Goal: Task Accomplishment & Management: Use online tool/utility

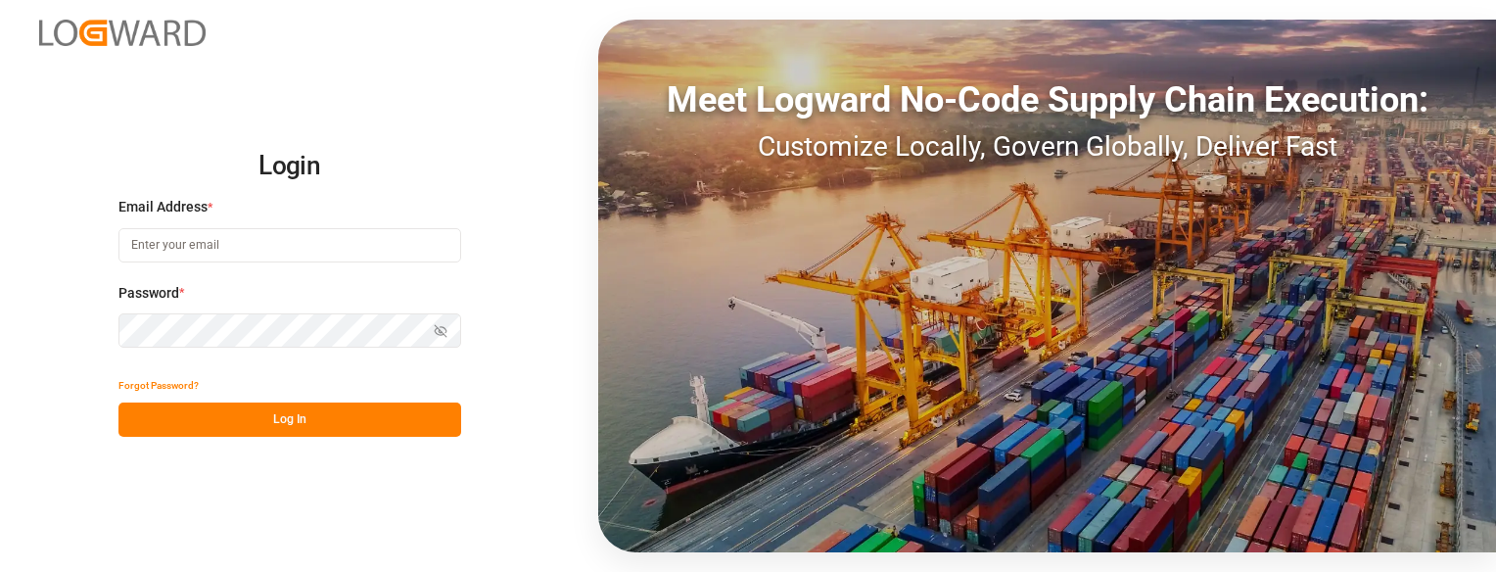
type input "sbondra@dart.net"
click at [352, 425] on button "Log In" at bounding box center [289, 419] width 343 height 34
type input "[EMAIL_ADDRESS][DOMAIN_NAME]"
click at [398, 412] on button "Log In" at bounding box center [289, 419] width 343 height 34
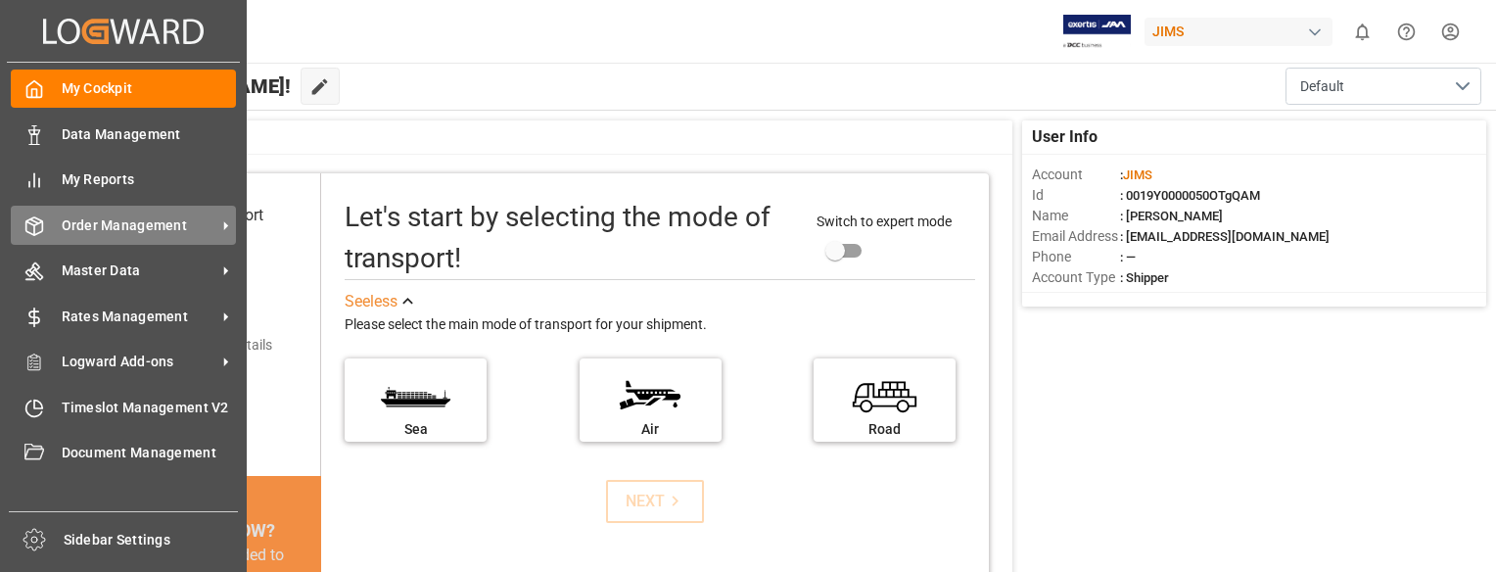
click at [72, 227] on span "Order Management" at bounding box center [139, 225] width 155 height 21
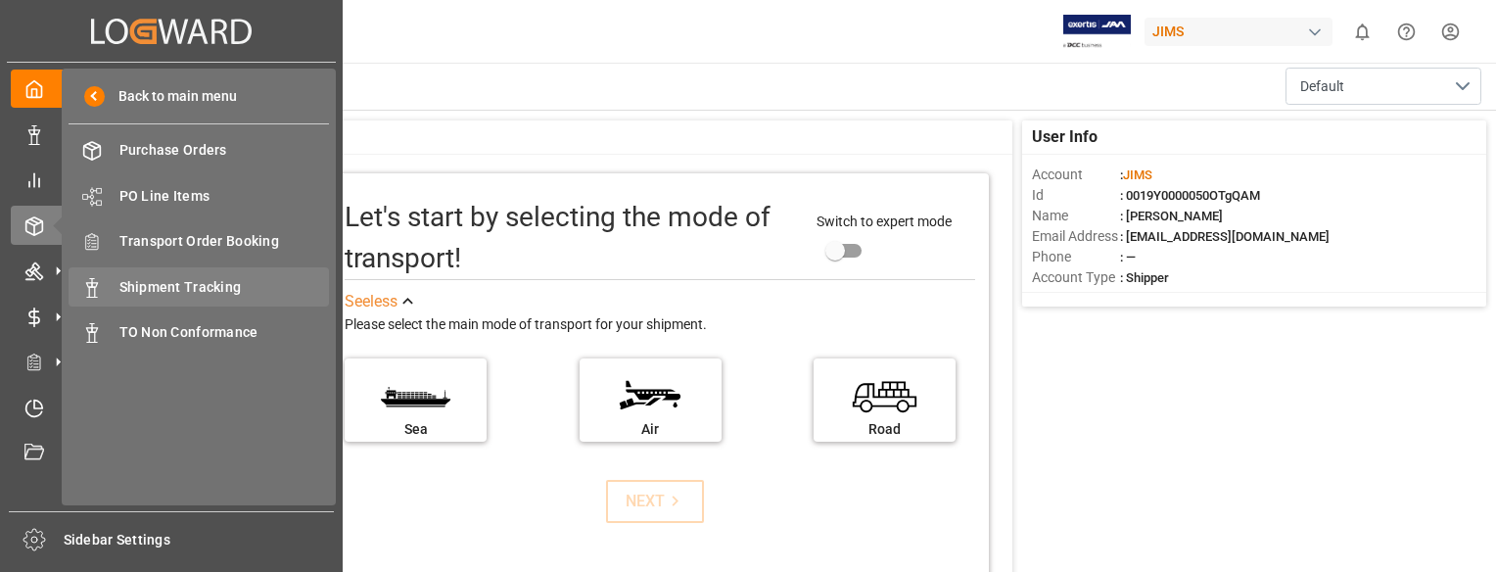
click at [142, 279] on span "Shipment Tracking" at bounding box center [224, 287] width 210 height 21
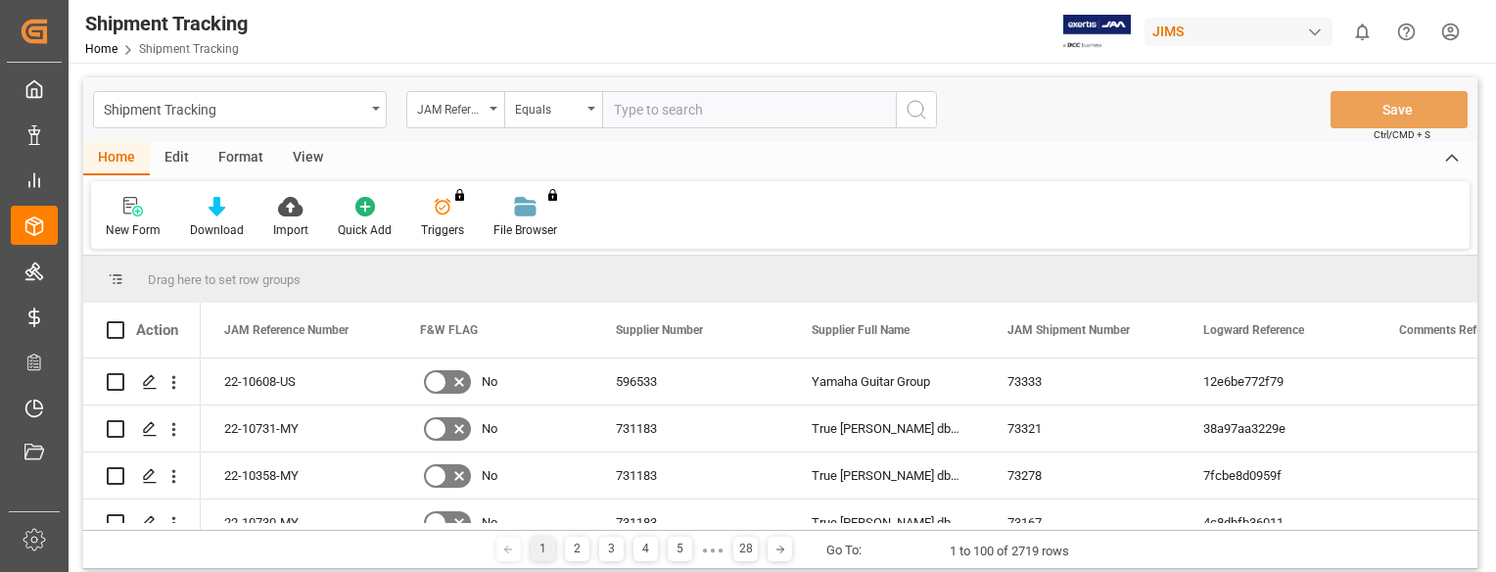
type input "22-10566-ID"
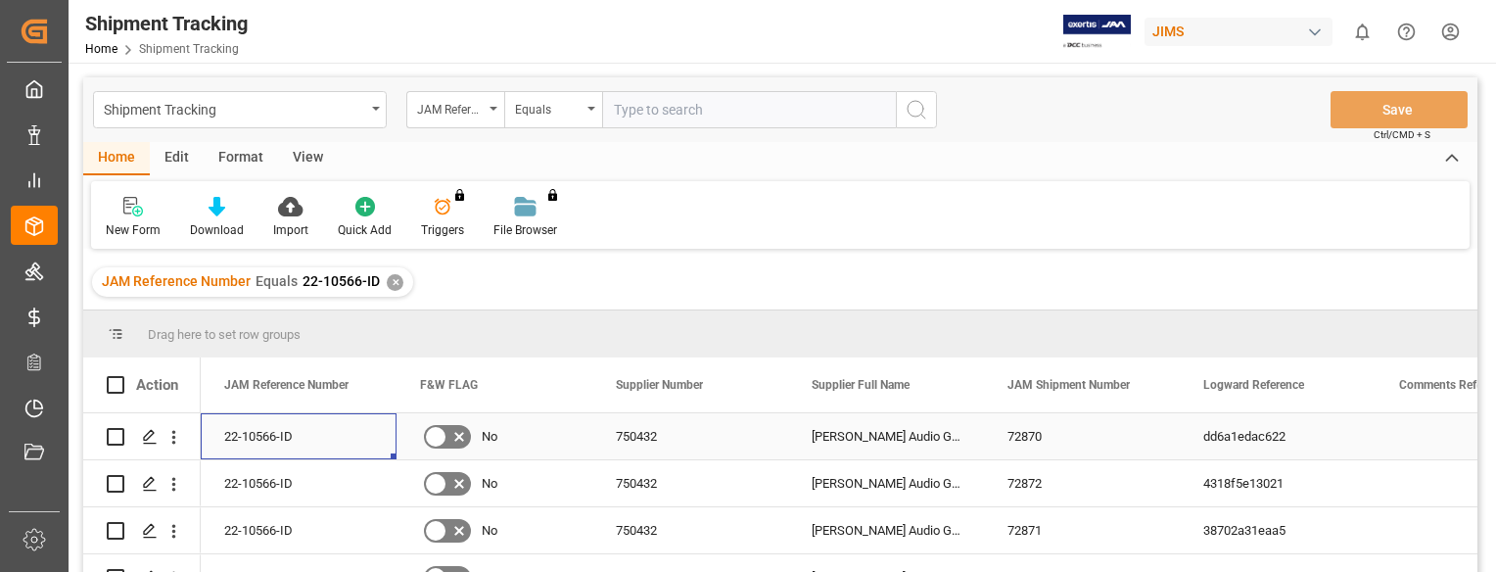
click at [229, 440] on div "22-10566-ID" at bounding box center [299, 436] width 196 height 46
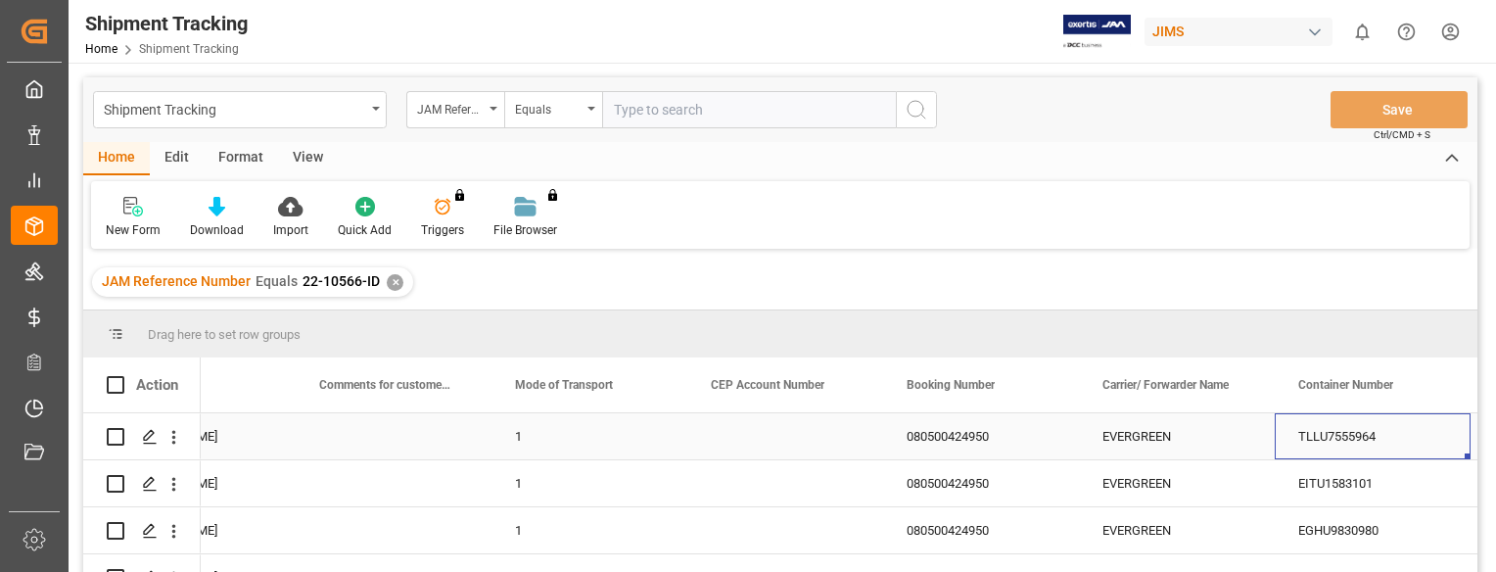
scroll to position [0, 2450]
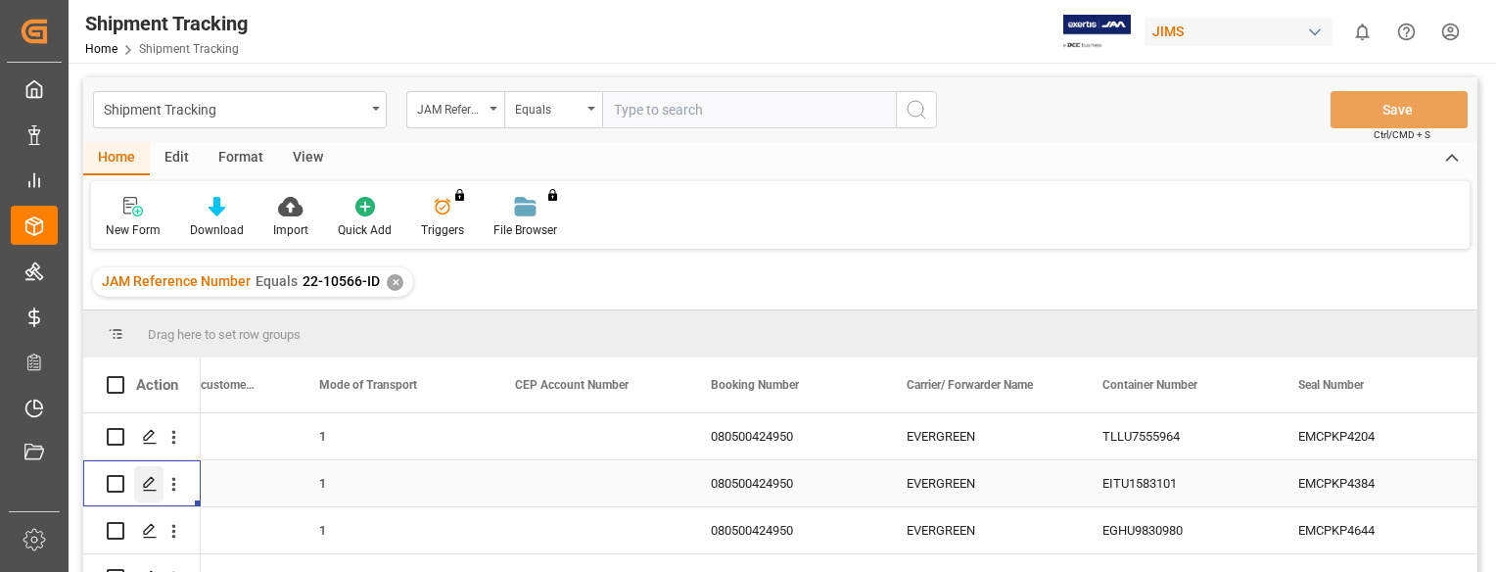
click at [148, 479] on icon "Press SPACE to select this row." at bounding box center [150, 484] width 16 height 16
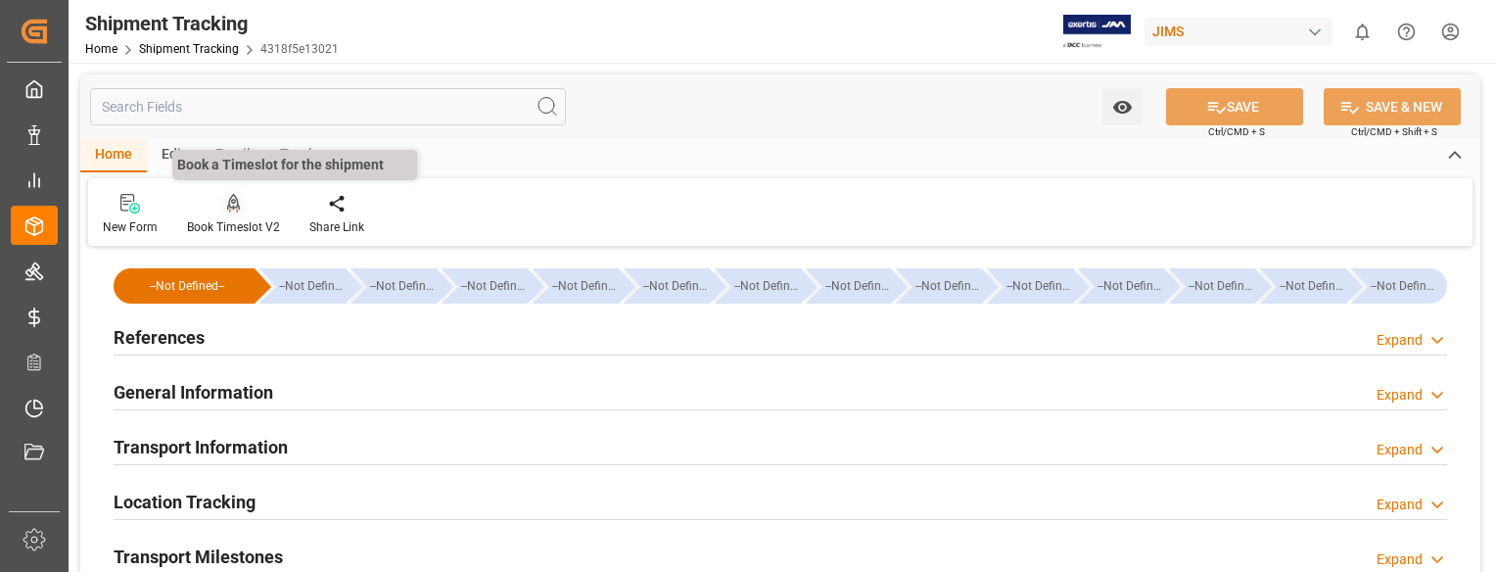
click at [227, 206] on icon at bounding box center [234, 204] width 14 height 20
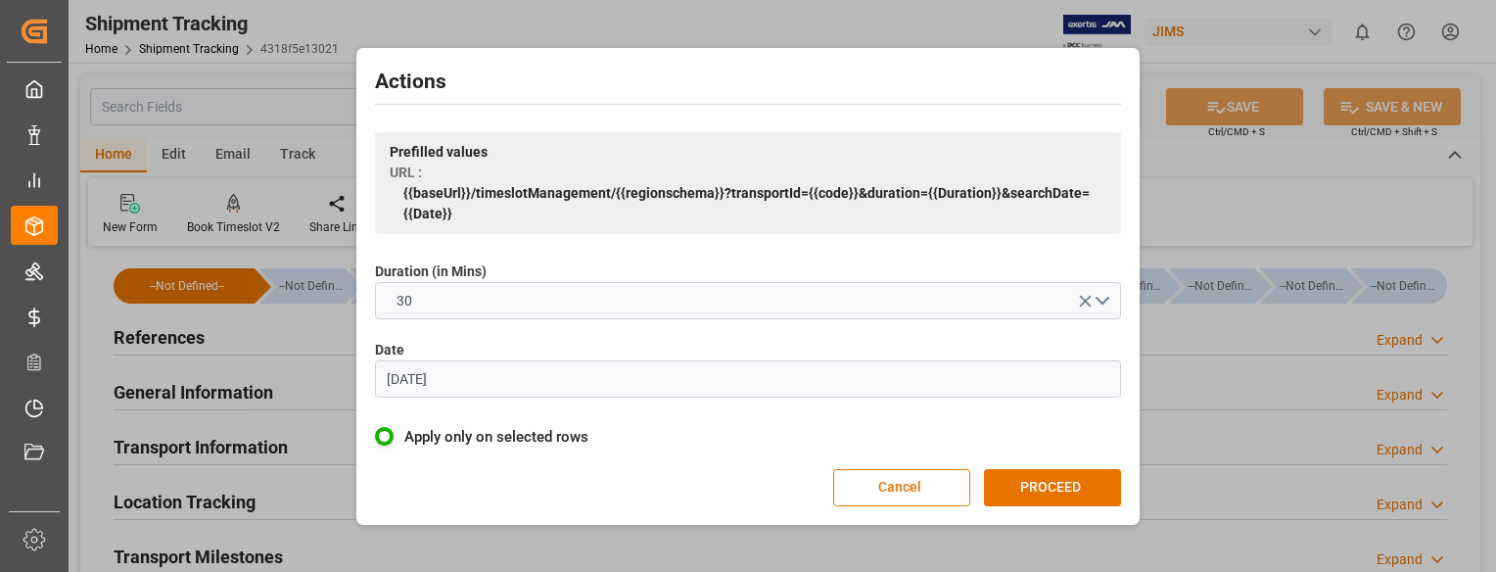
click at [499, 374] on input "[DATE]" at bounding box center [748, 378] width 746 height 37
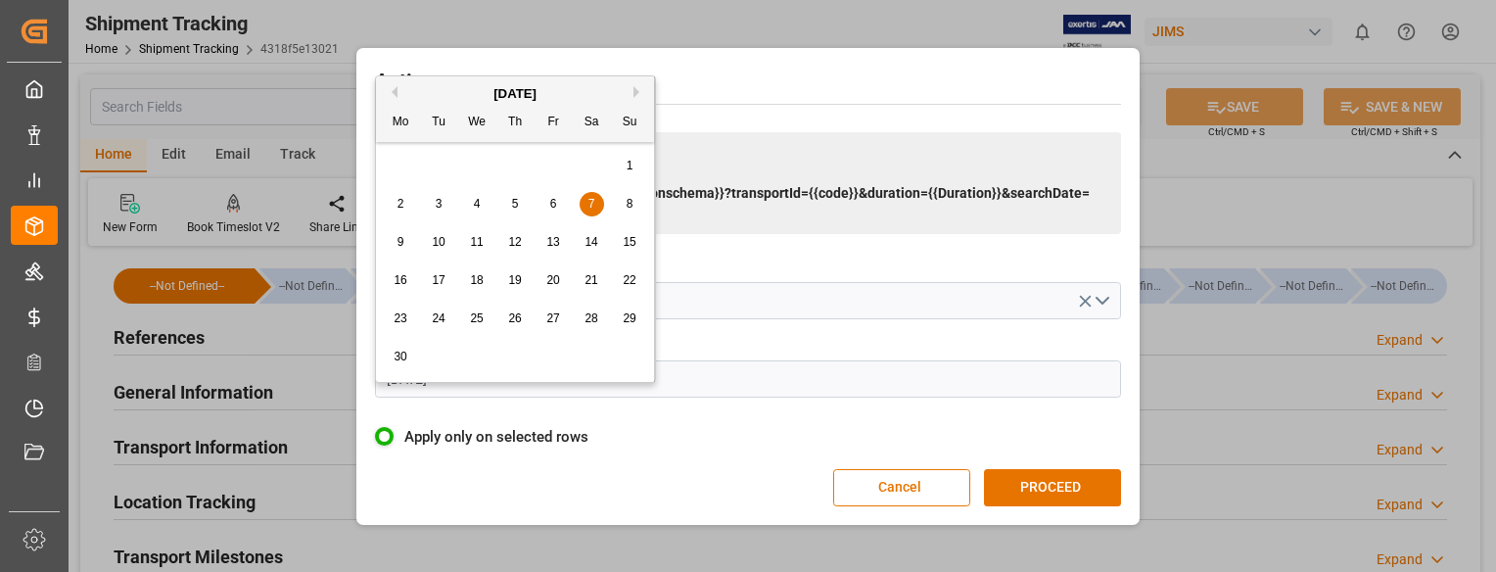
click at [633, 90] on button "Next Month" at bounding box center [639, 92] width 12 height 12
click at [636, 92] on button "Next Month" at bounding box center [639, 92] width 12 height 12
click at [637, 92] on button "Next Month" at bounding box center [639, 92] width 12 height 12
click at [479, 205] on span "8" at bounding box center [477, 204] width 7 height 14
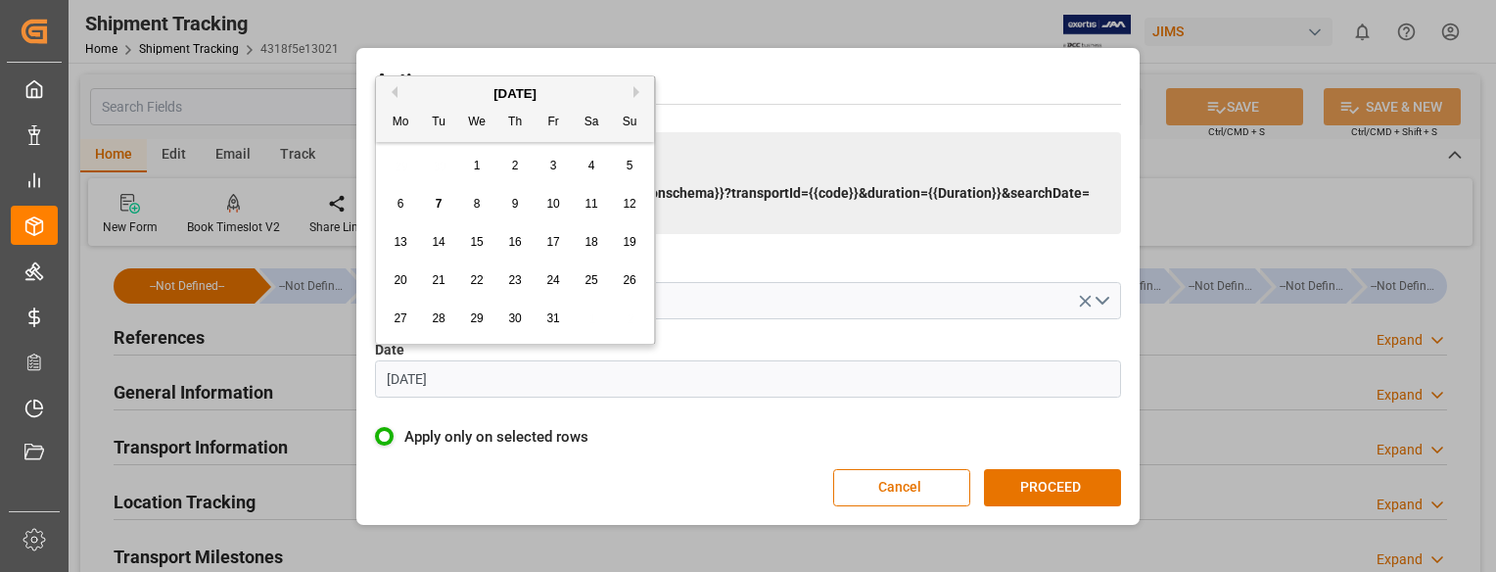
type input "[DATE]"
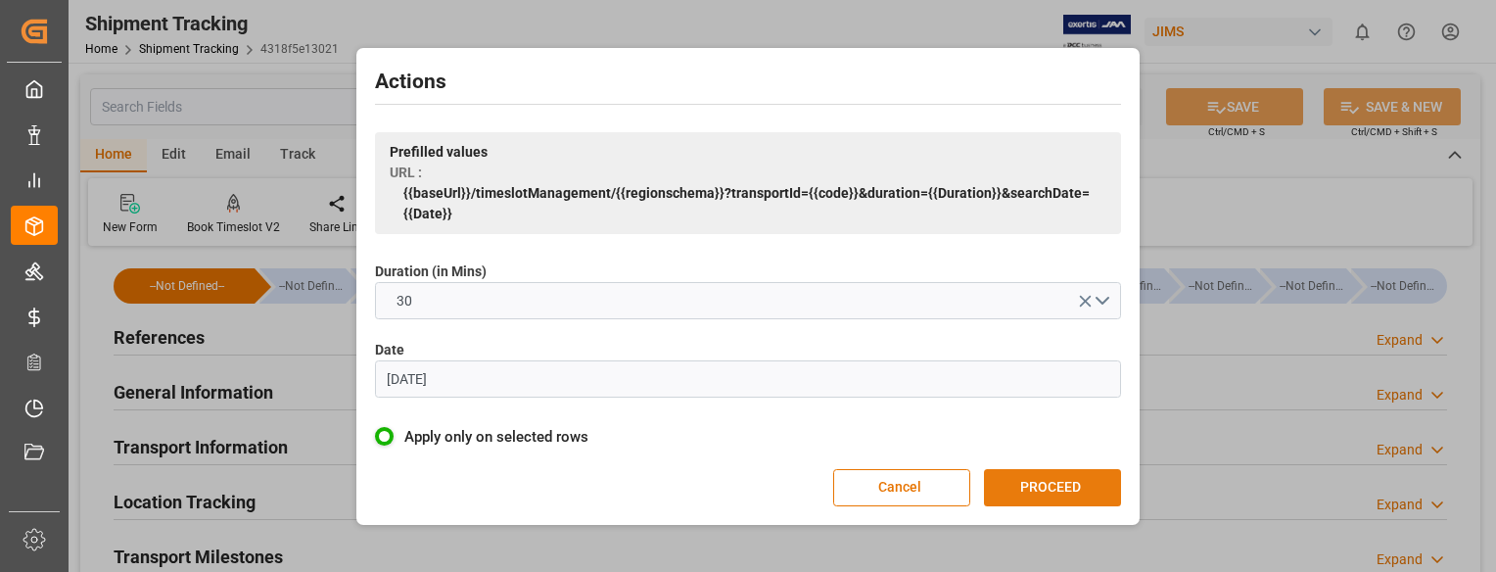
click at [1096, 490] on button "PROCEED" at bounding box center [1052, 487] width 137 height 37
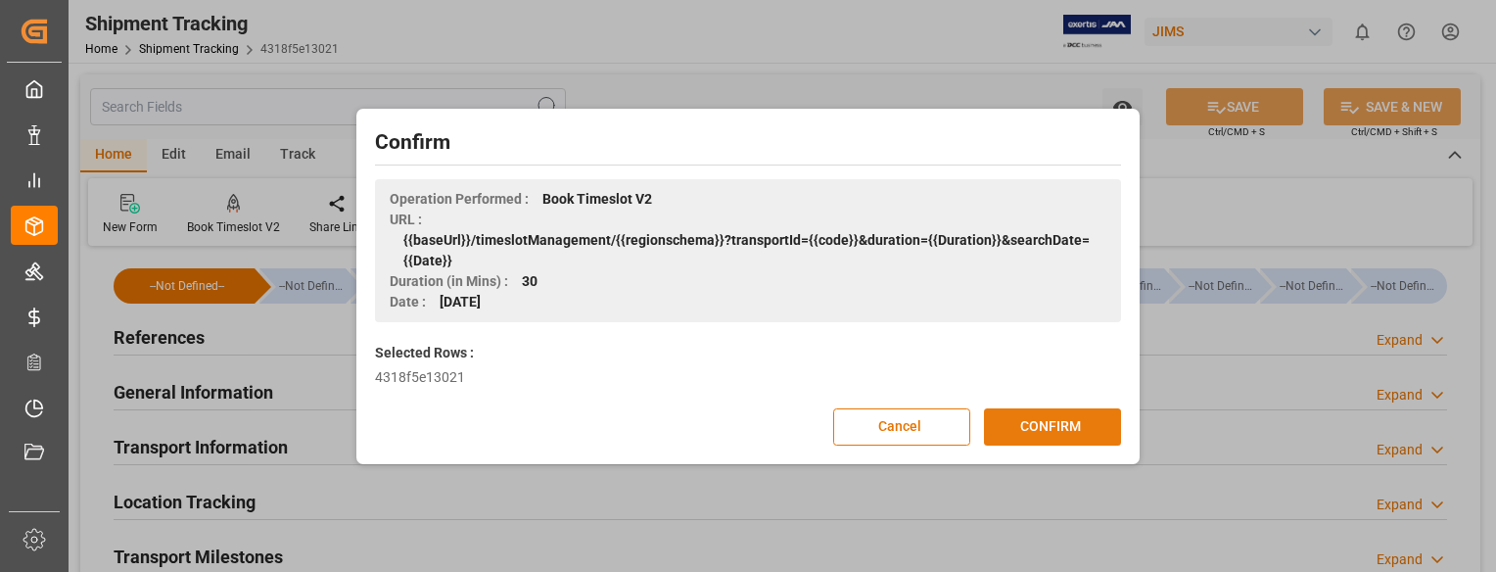
click at [1038, 434] on button "CONFIRM" at bounding box center [1052, 426] width 137 height 37
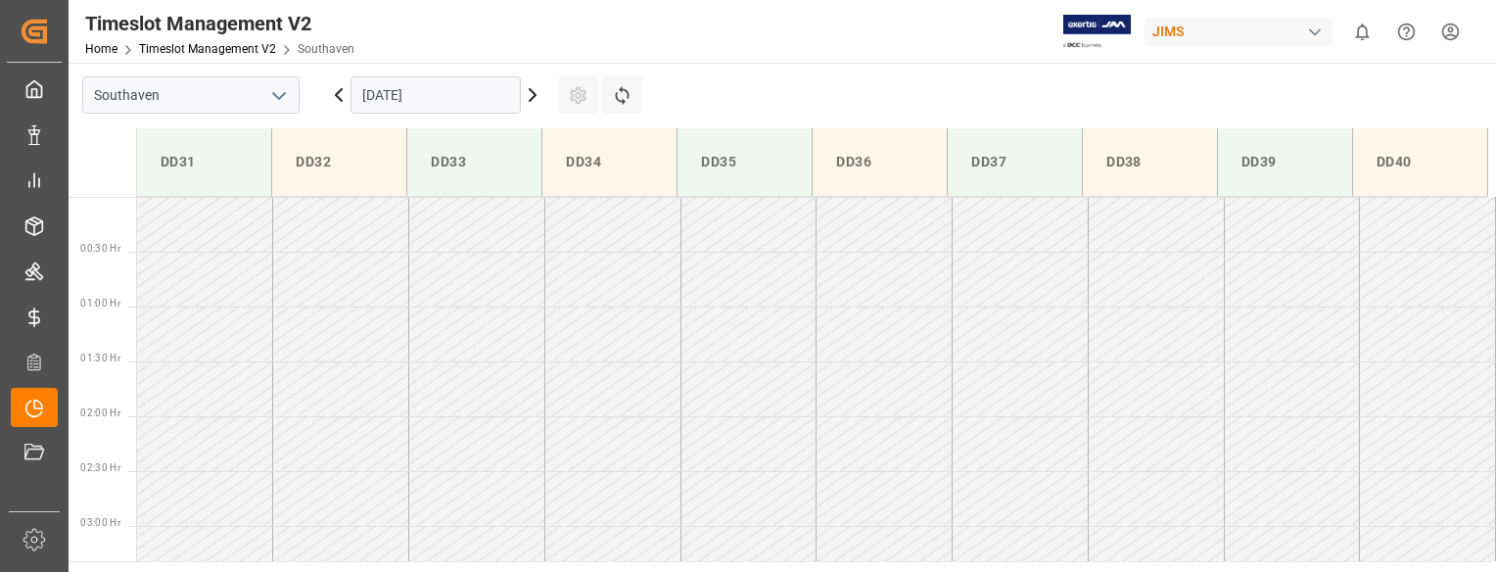
scroll to position [1084, 0]
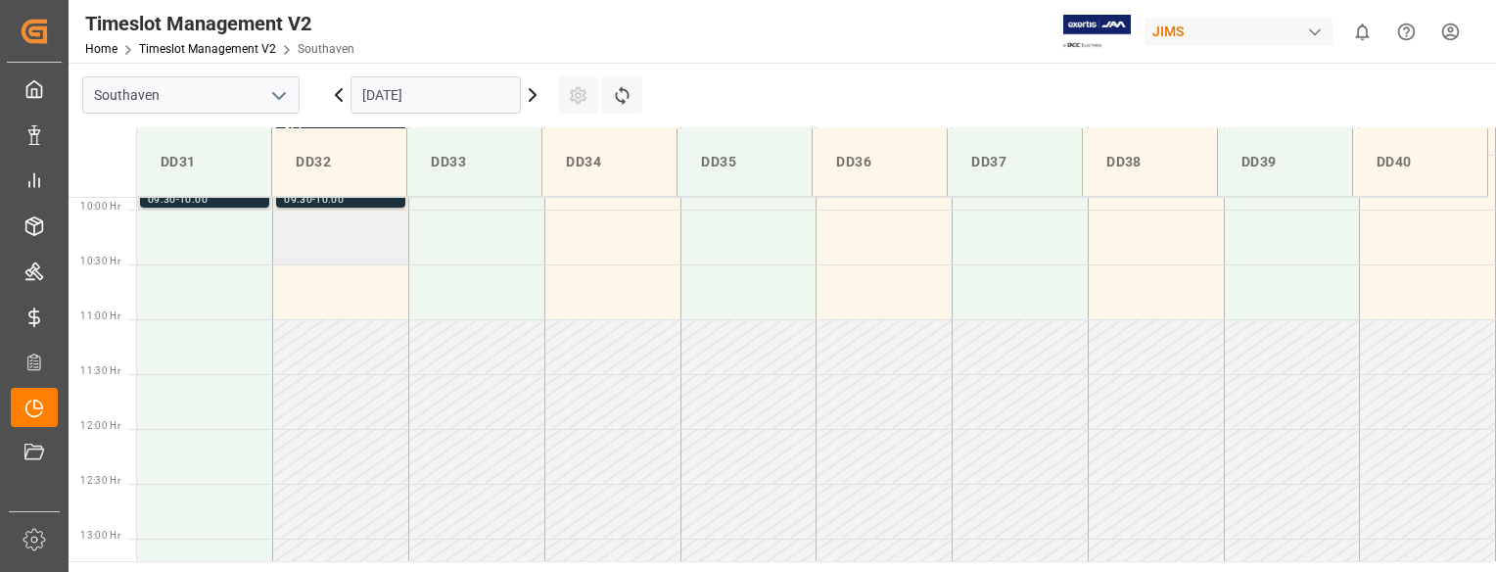
click at [364, 238] on td at bounding box center [341, 236] width 136 height 55
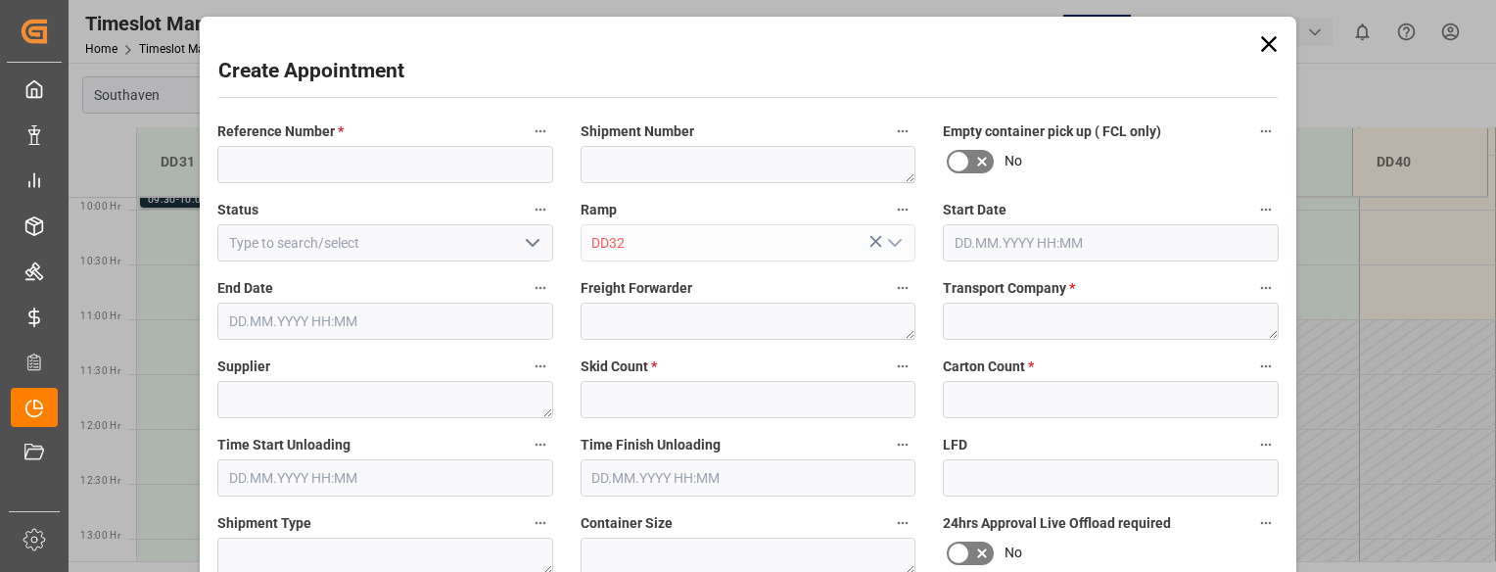
type input "08.10.2025 10:00"
type input "08.10.2025 10:30"
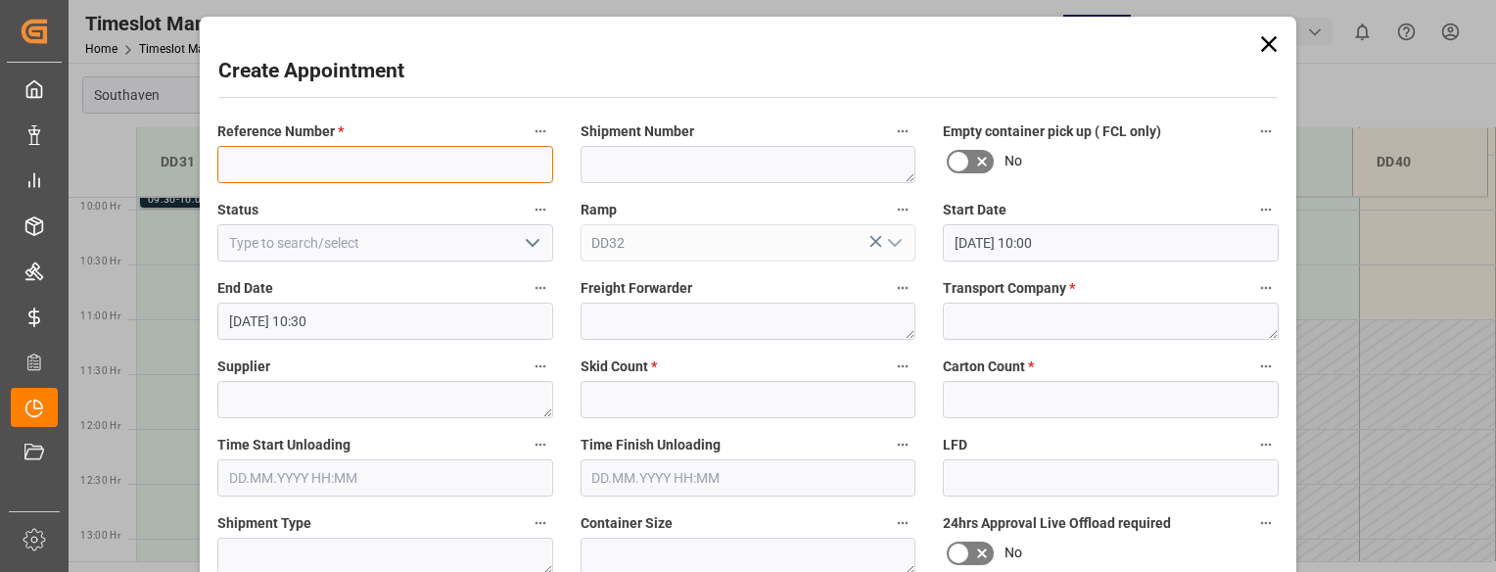
paste input "22-10566-ID"
type input "22-10566-ID"
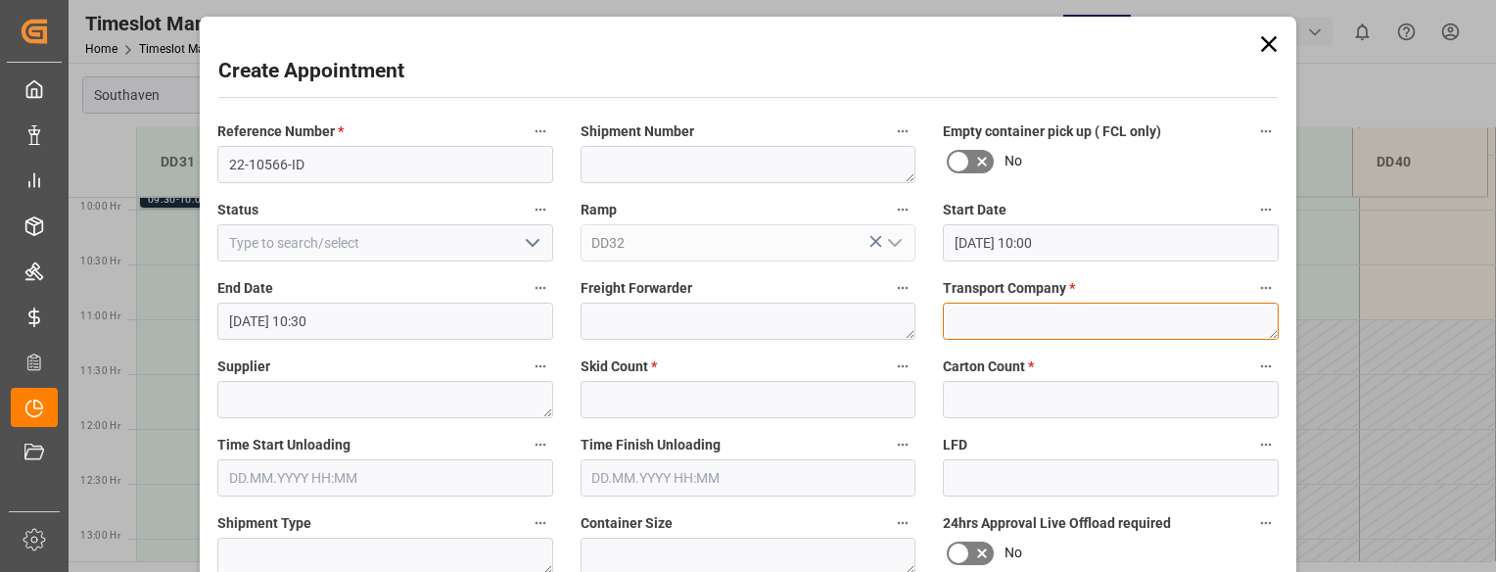
click at [1020, 320] on textarea at bounding box center [1111, 320] width 336 height 37
type textarea "Mainstream"
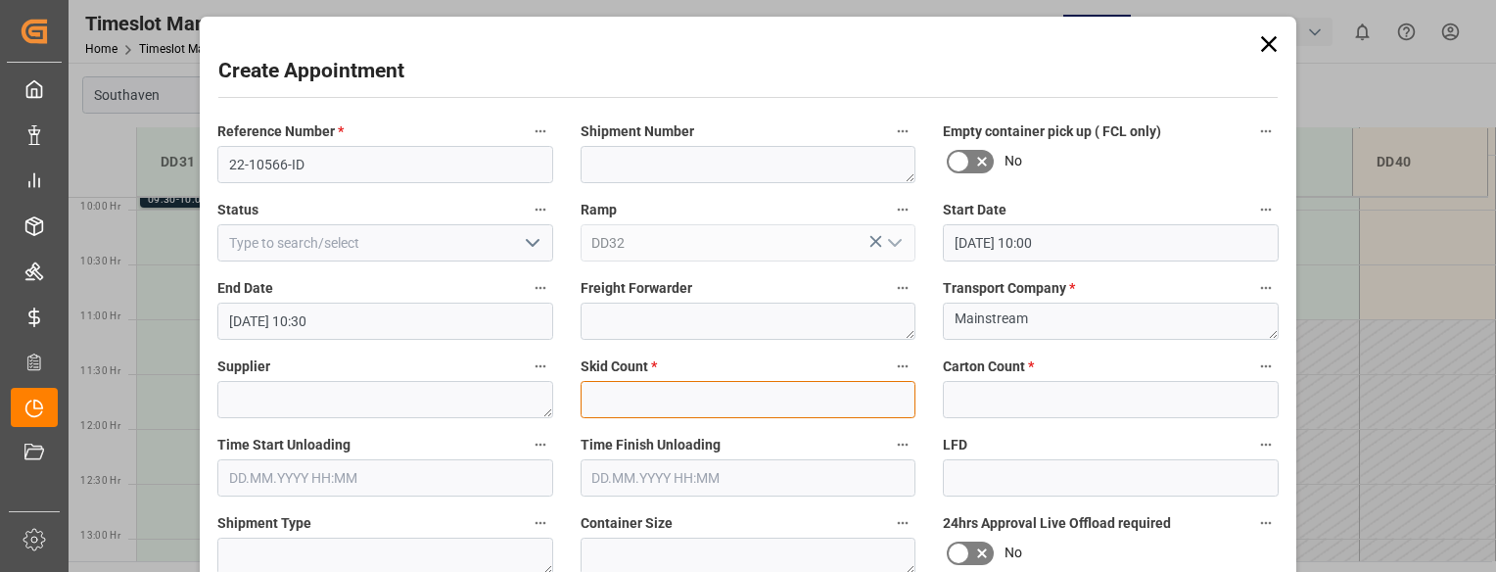
click at [720, 397] on input "text" at bounding box center [748, 399] width 336 height 37
type input "0"
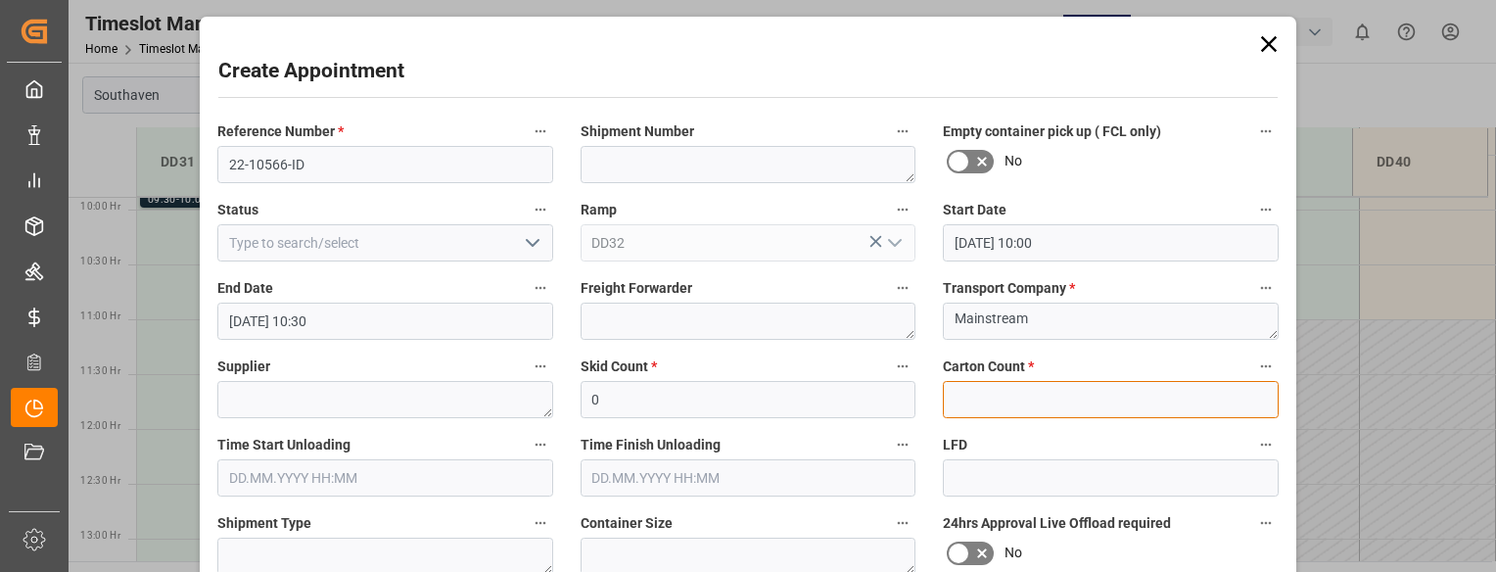
click at [1139, 404] on input "text" at bounding box center [1111, 399] width 336 height 37
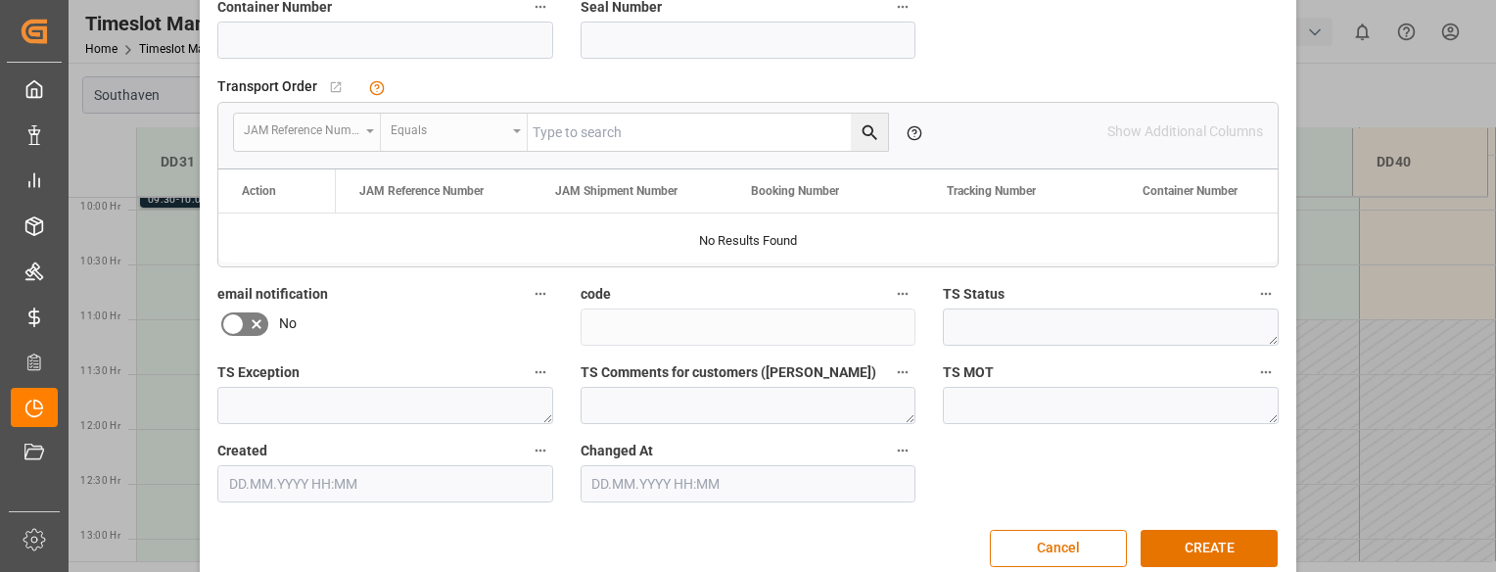
scroll to position [598, 0]
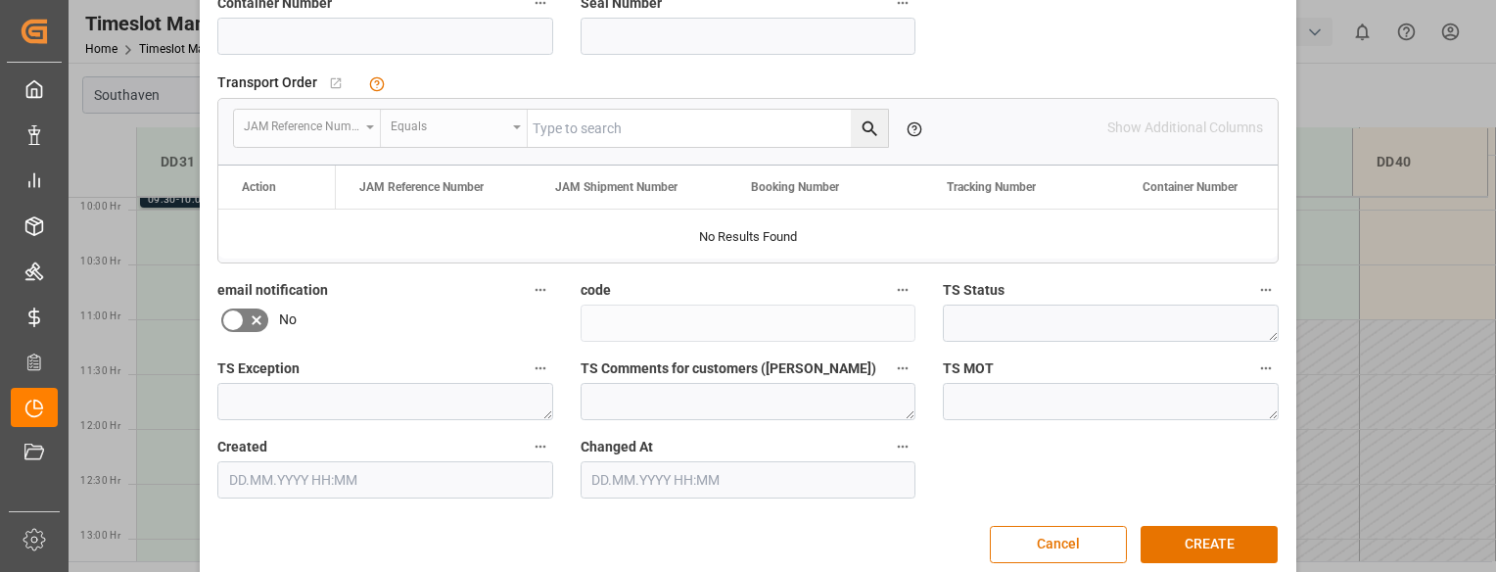
type input "0"
click at [313, 28] on input at bounding box center [385, 36] width 336 height 37
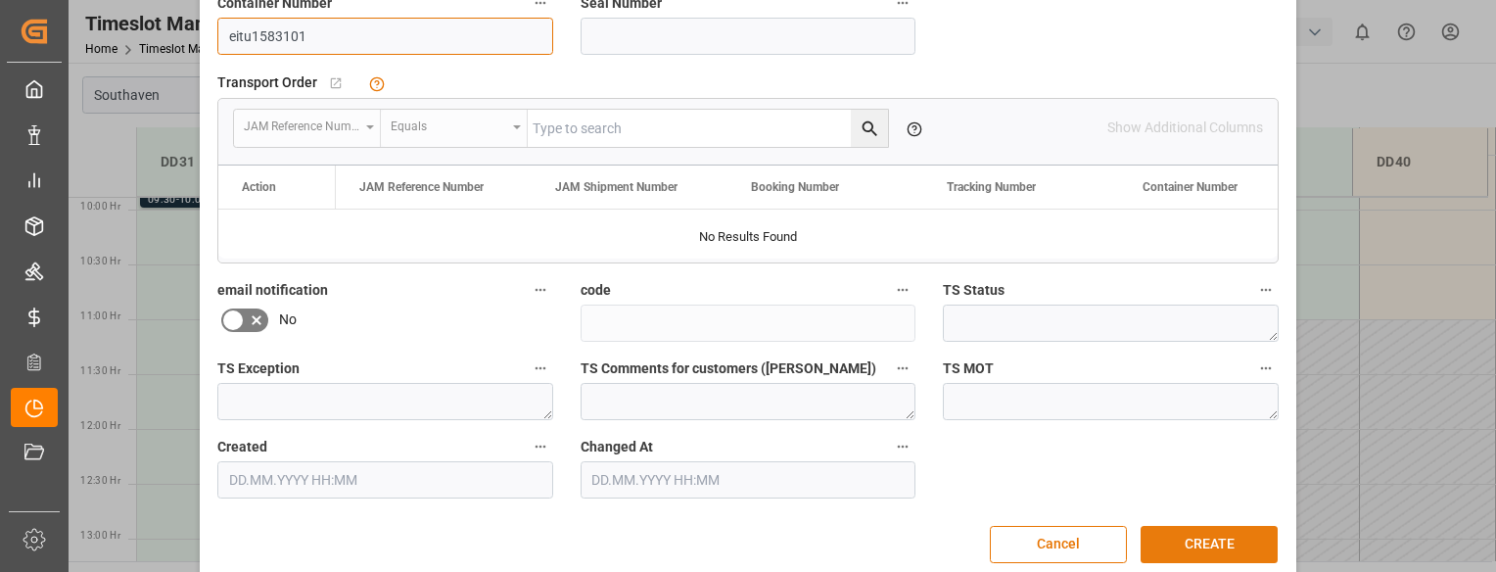
type input "eitu1583101"
click at [1198, 539] on button "CREATE" at bounding box center [1208, 544] width 137 height 37
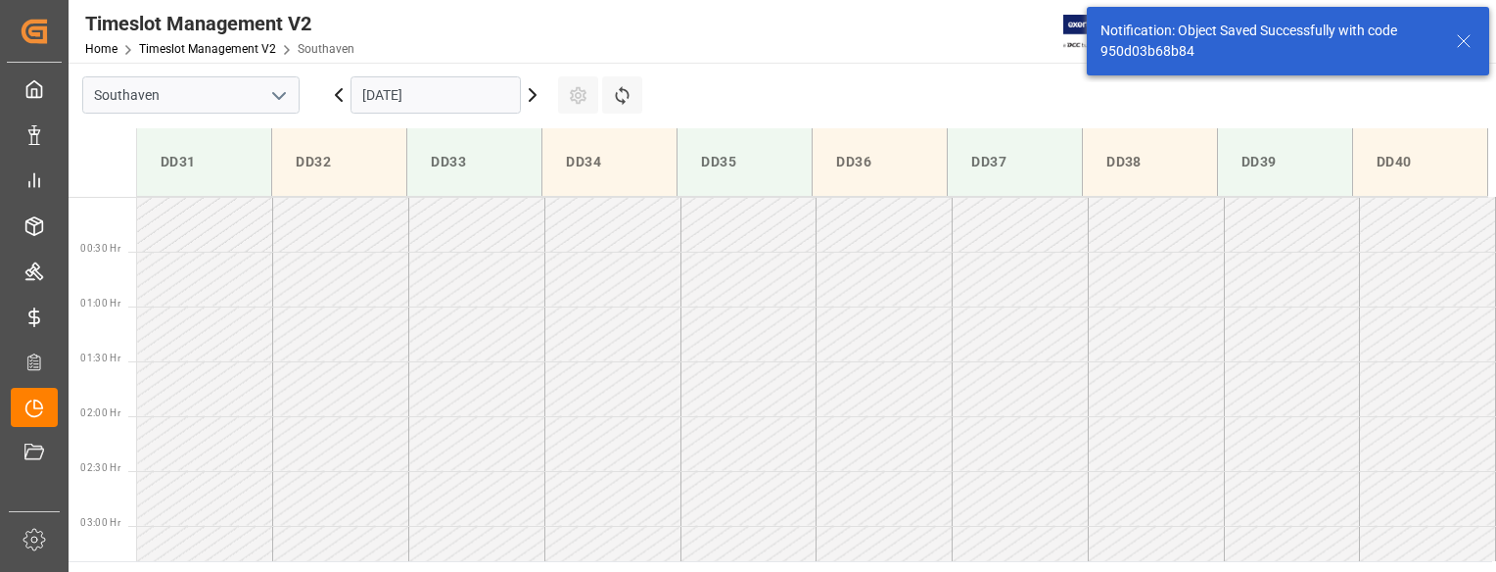
scroll to position [974, 0]
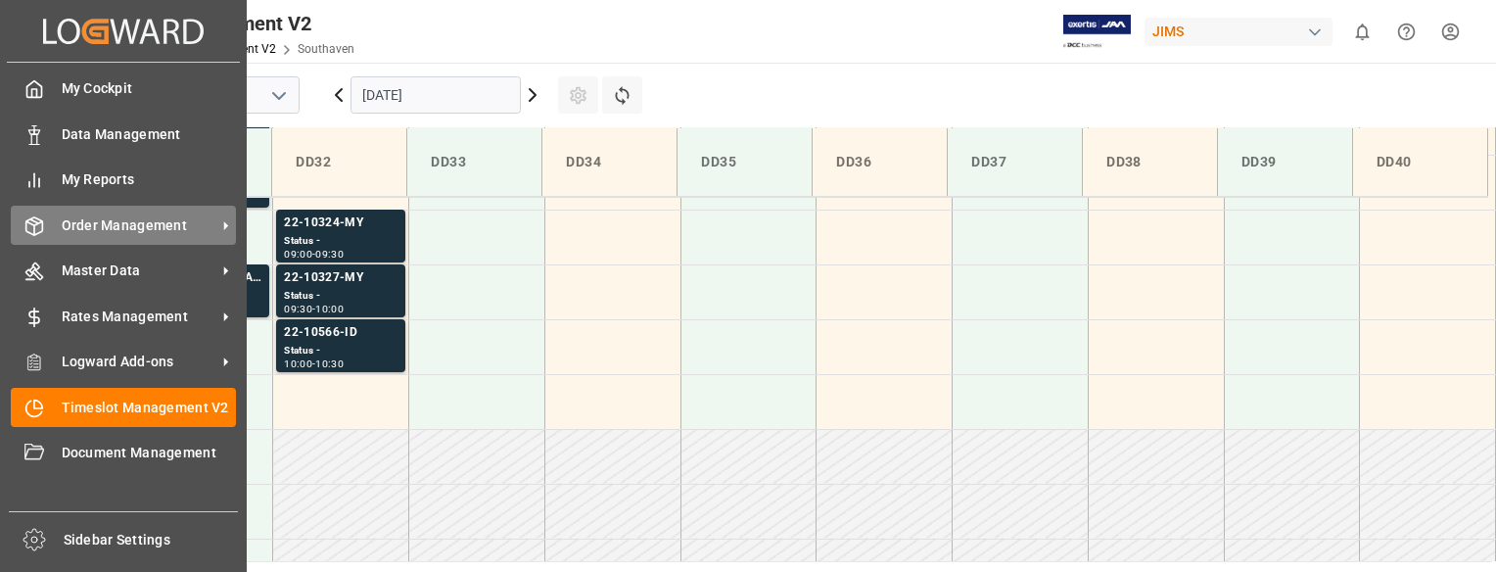
click at [31, 223] on polyline at bounding box center [34, 223] width 16 height 4
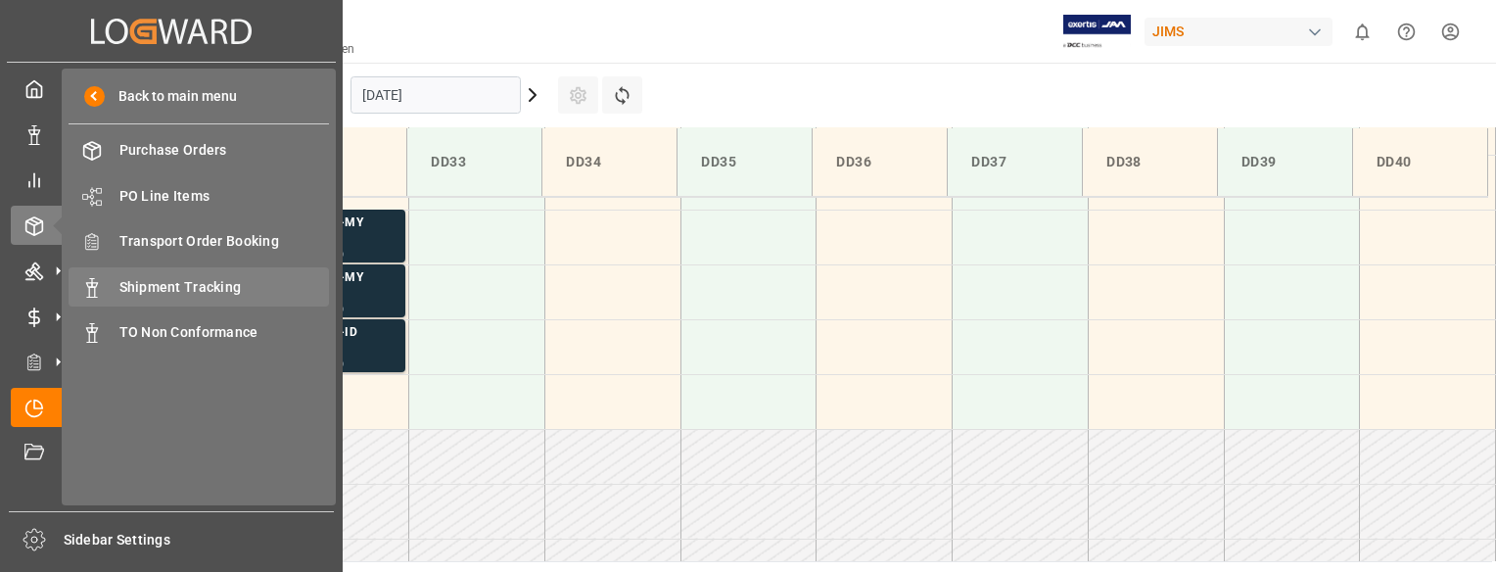
click at [180, 279] on span "Shipment Tracking" at bounding box center [224, 287] width 210 height 21
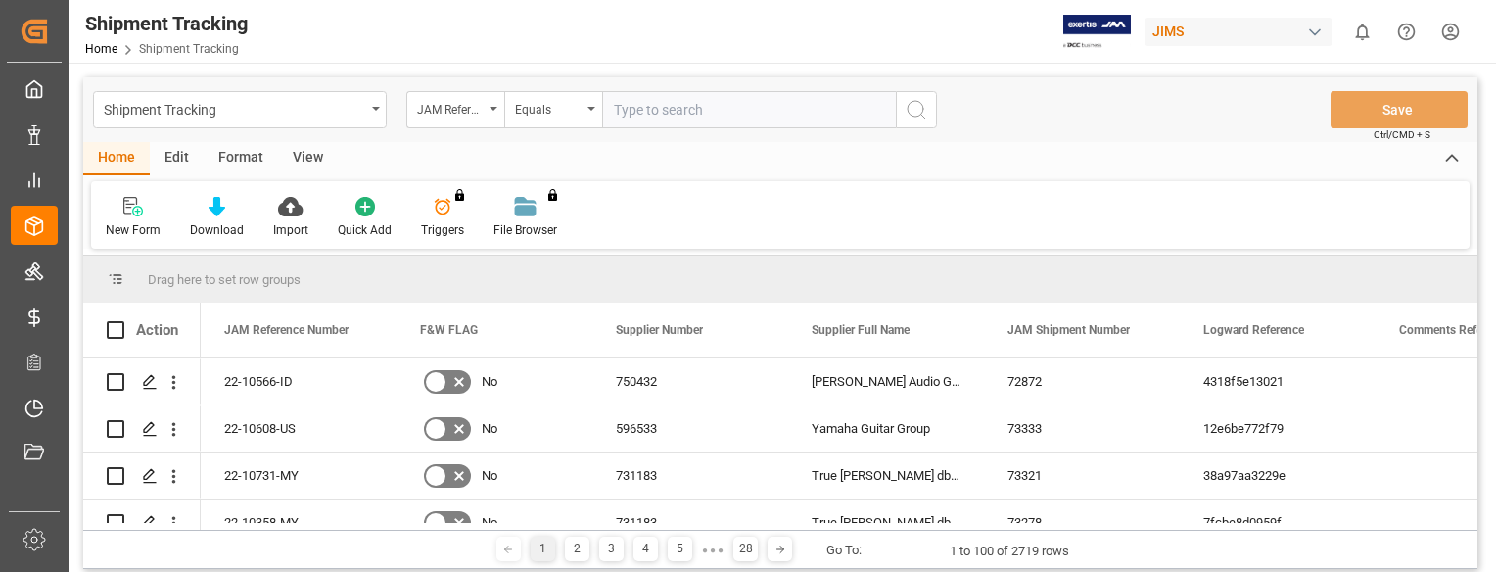
drag, startPoint x: 666, startPoint y: 116, endPoint x: 623, endPoint y: 113, distance: 43.2
click at [623, 113] on input "text" at bounding box center [749, 109] width 294 height 37
paste input "22-10566-ID"
type input "22-10566-ID"
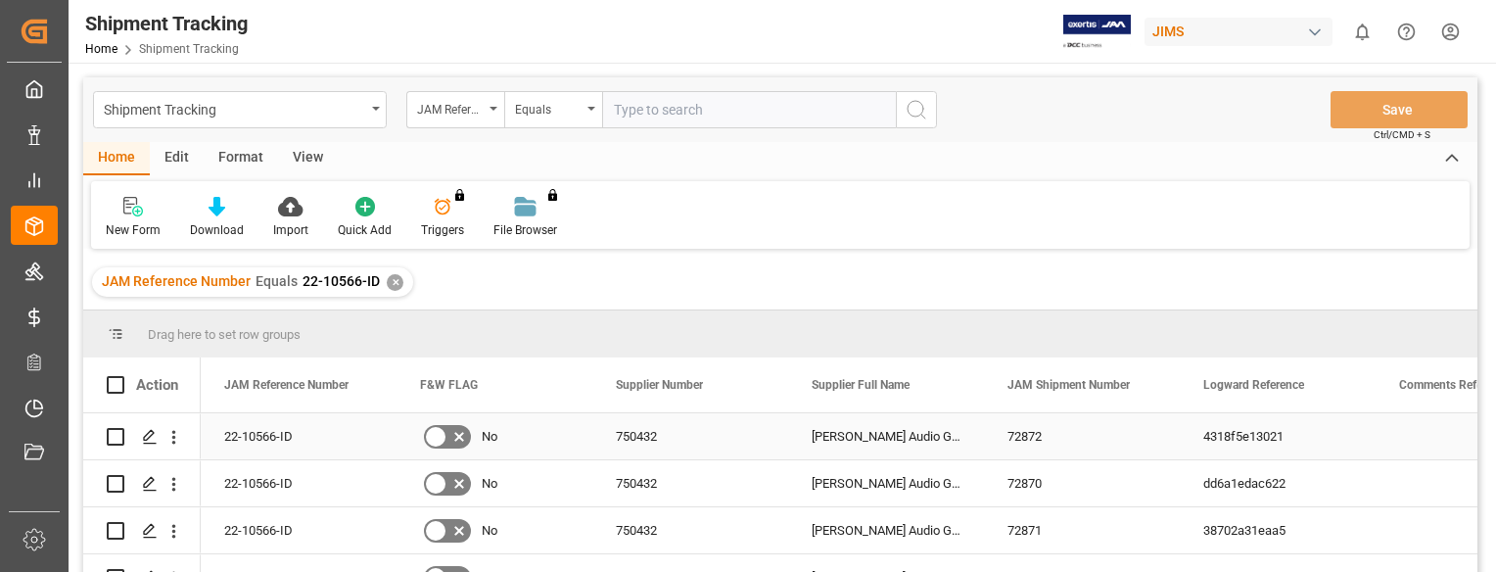
click at [300, 437] on div "22-10566-ID" at bounding box center [299, 436] width 196 height 46
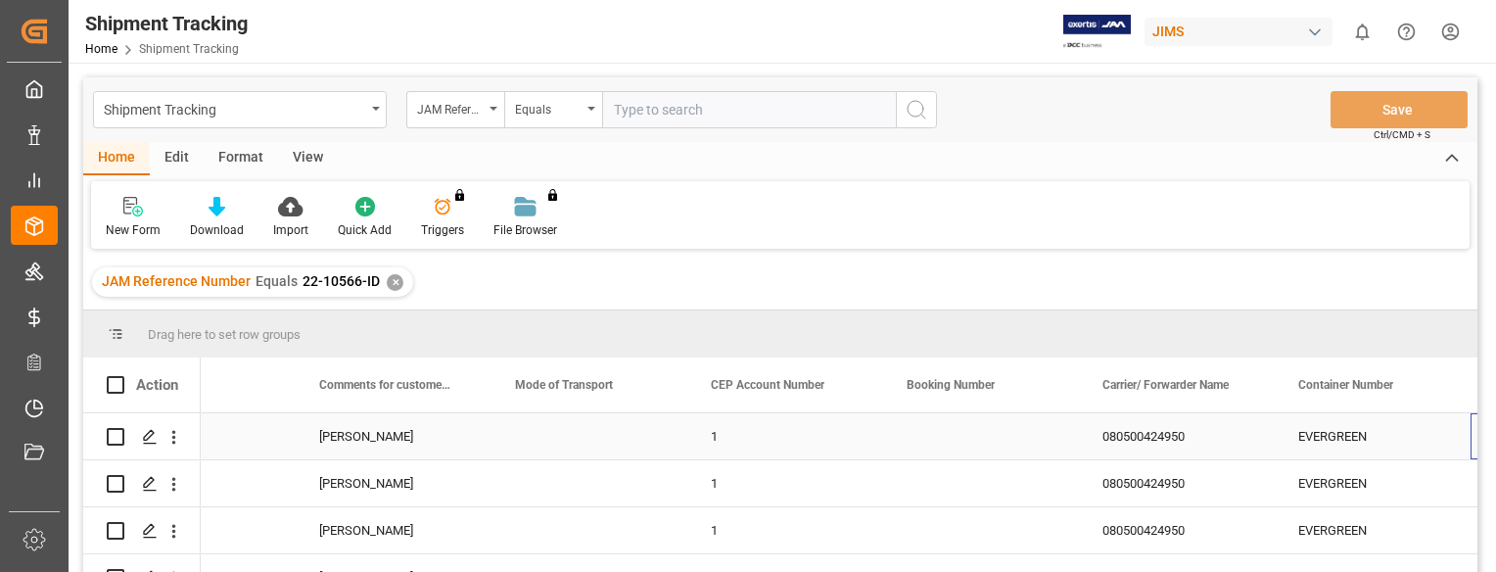
scroll to position [0, 2254]
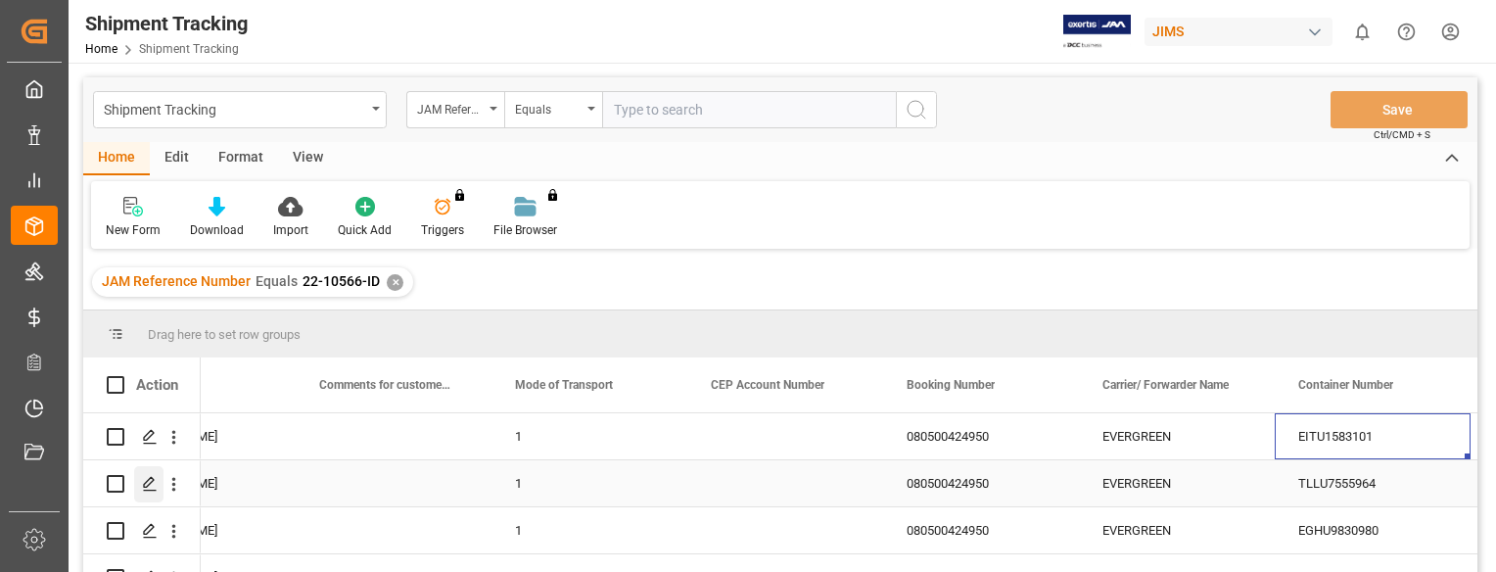
click at [149, 484] on icon "Press SPACE to select this row." at bounding box center [150, 484] width 16 height 16
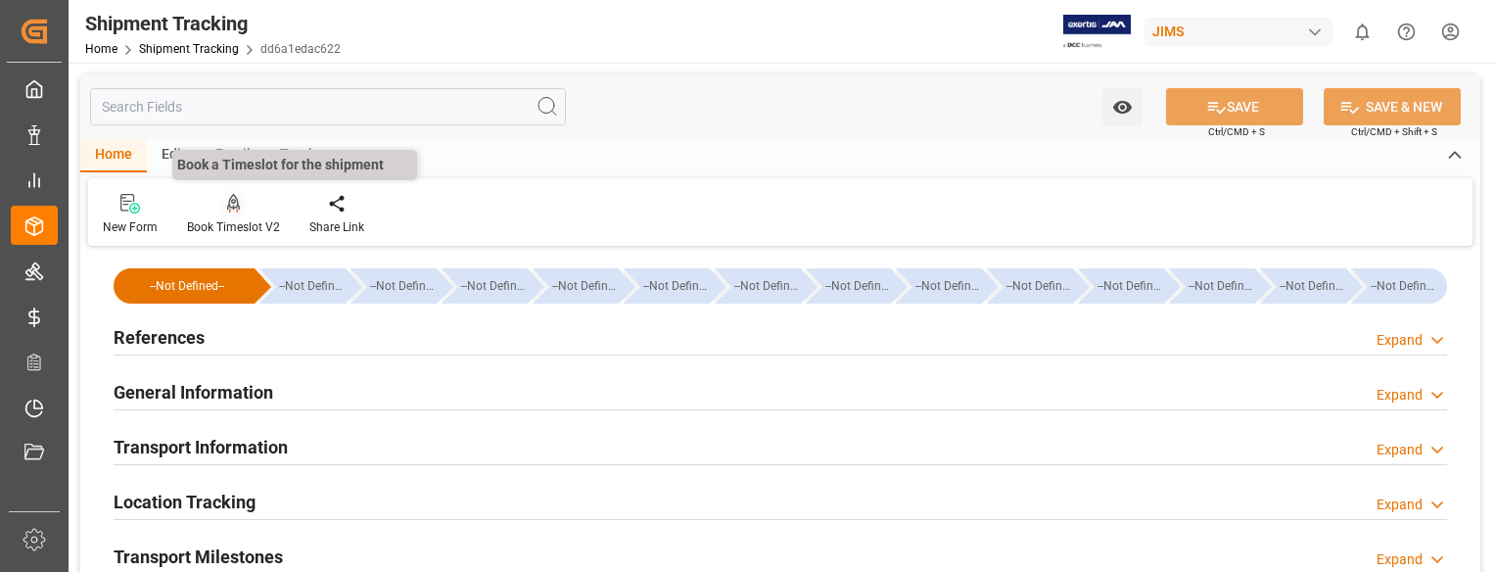
click at [227, 203] on icon at bounding box center [234, 204] width 14 height 20
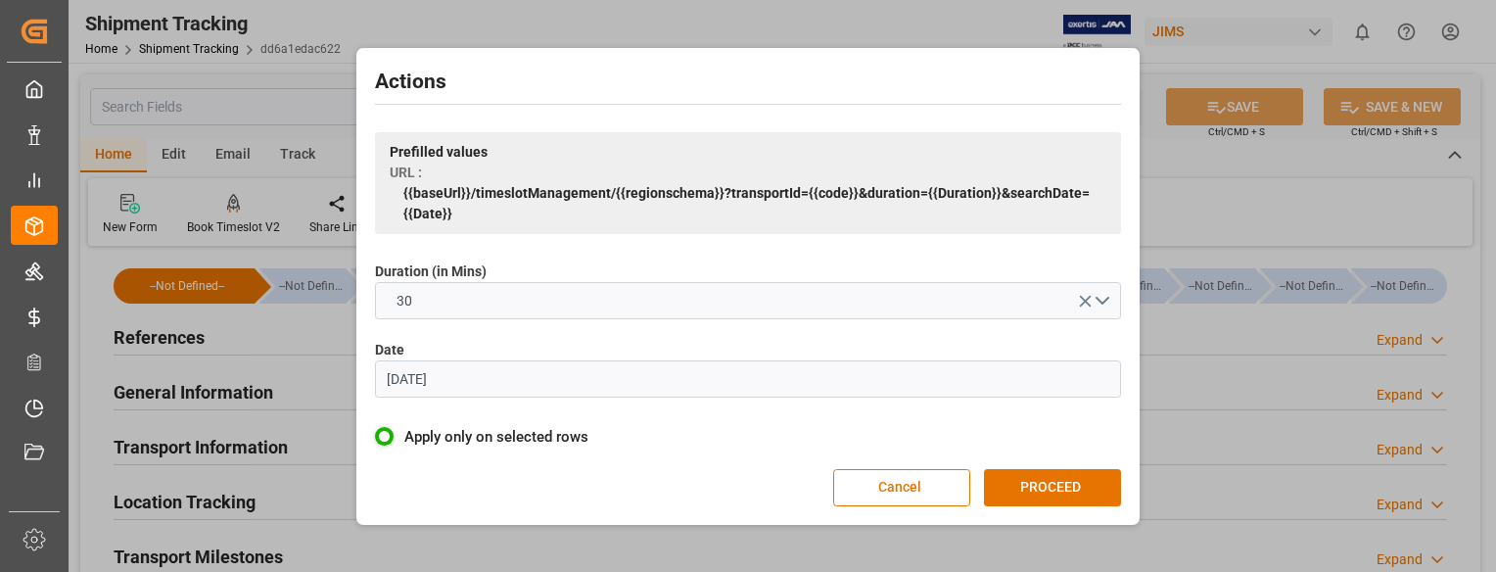
click at [486, 376] on input "[DATE]" at bounding box center [748, 378] width 746 height 37
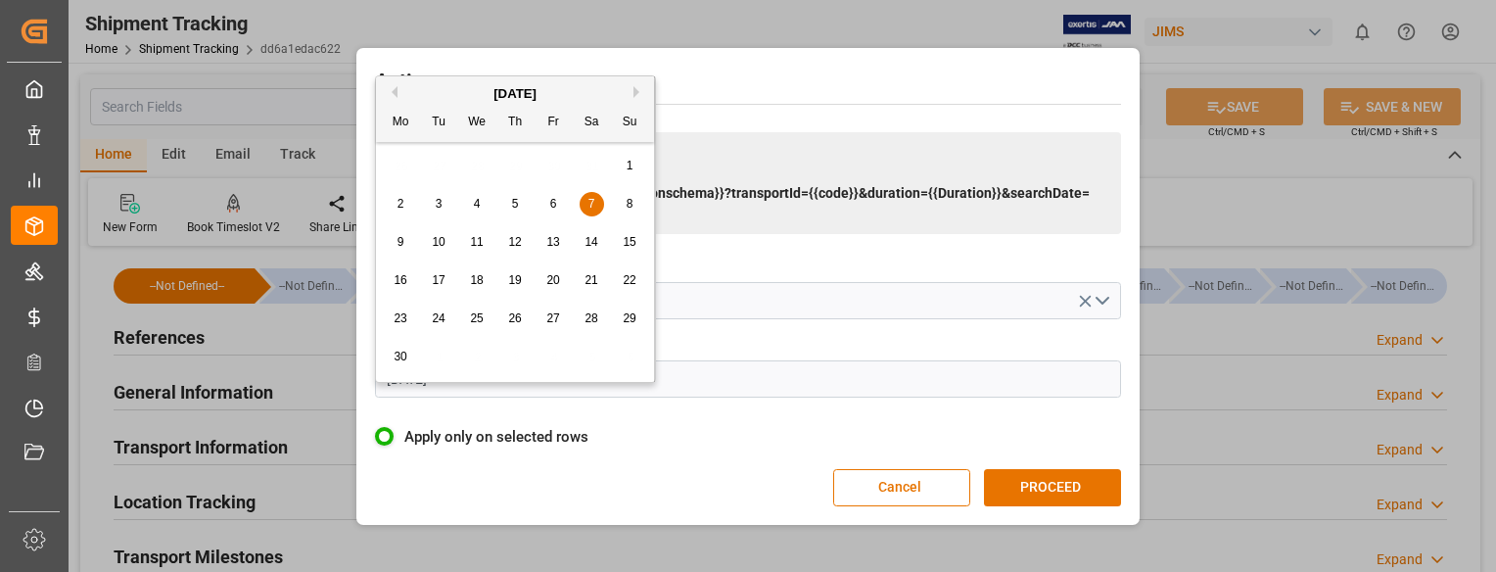
click at [638, 87] on button "Next Month" at bounding box center [639, 92] width 12 height 12
click at [636, 89] on button "Next Month" at bounding box center [639, 92] width 12 height 12
click at [513, 203] on span "9" at bounding box center [515, 204] width 7 height 14
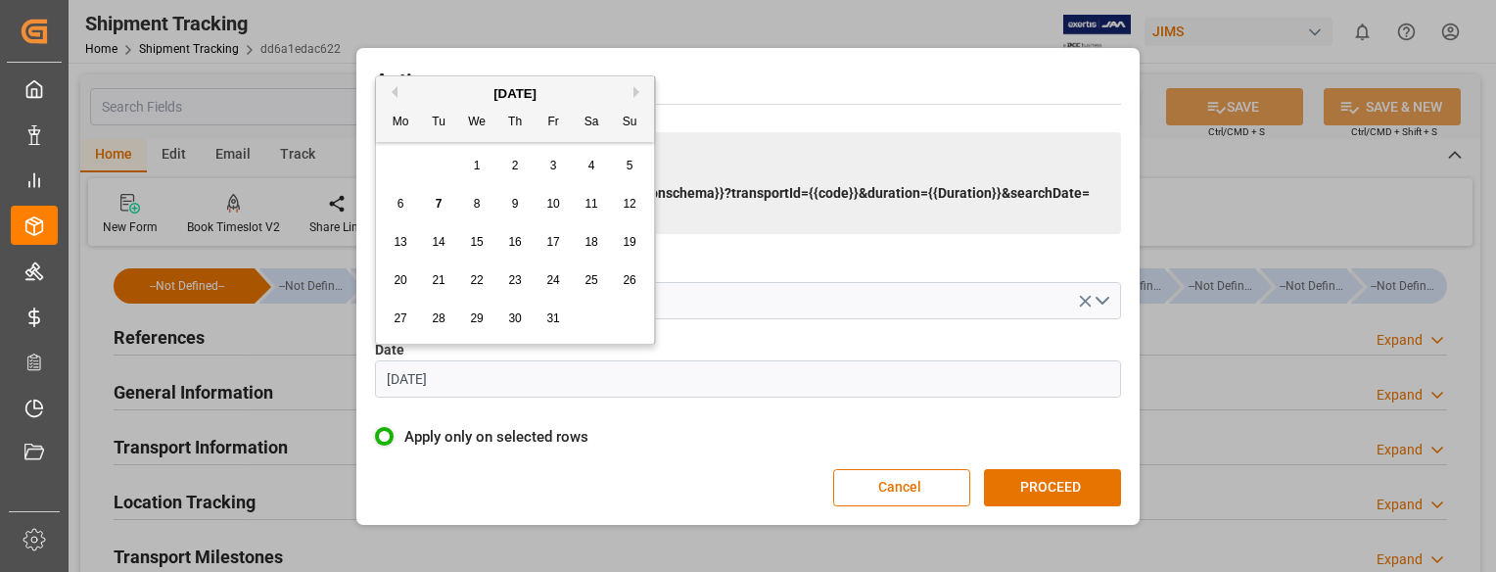
type input "09.10.2025"
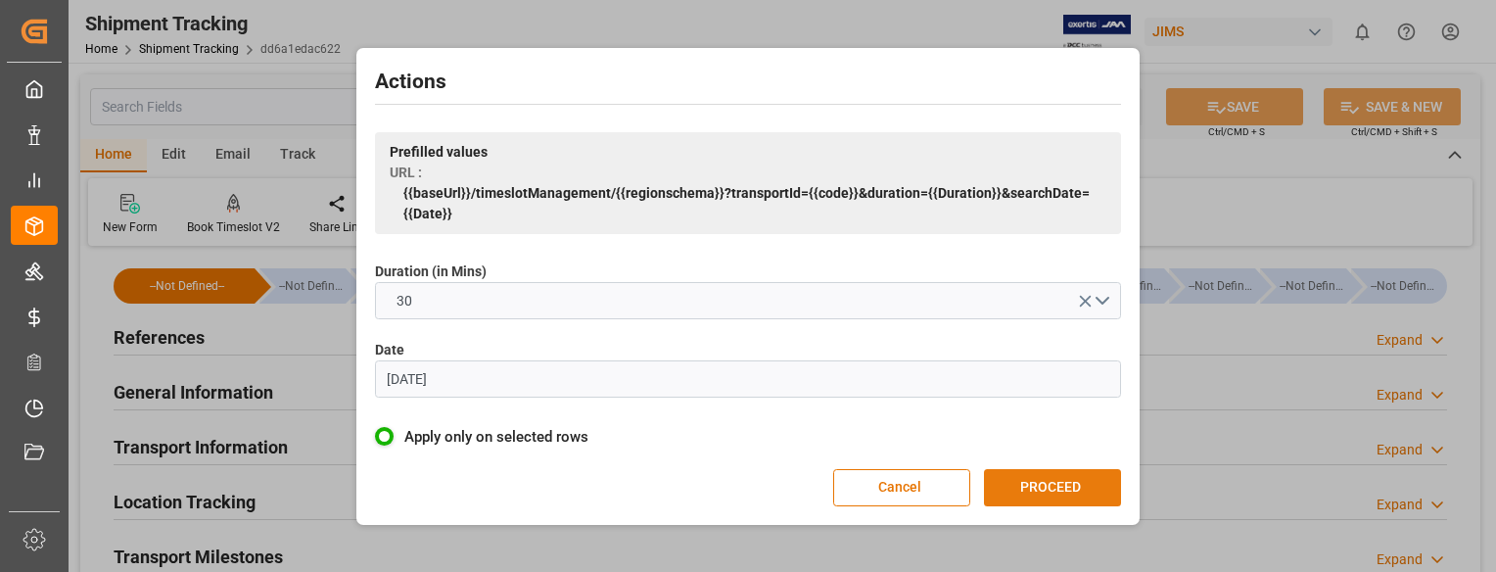
click at [1074, 483] on button "PROCEED" at bounding box center [1052, 487] width 137 height 37
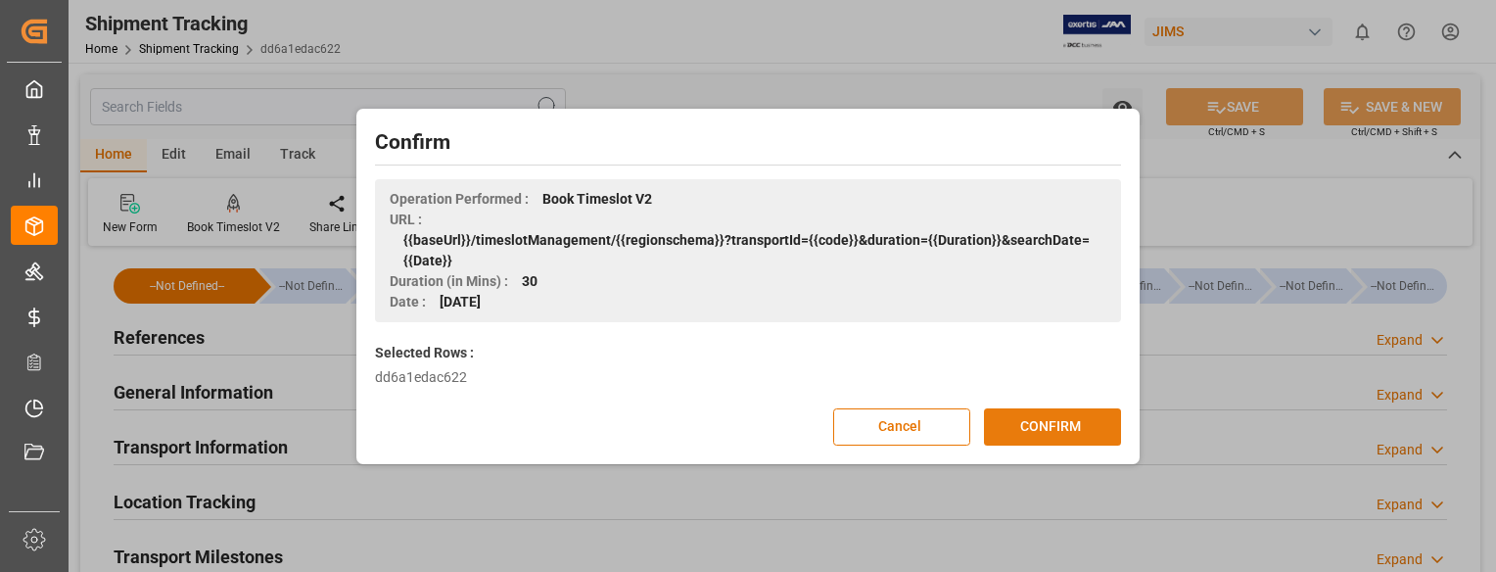
click at [1030, 425] on button "CONFIRM" at bounding box center [1052, 426] width 137 height 37
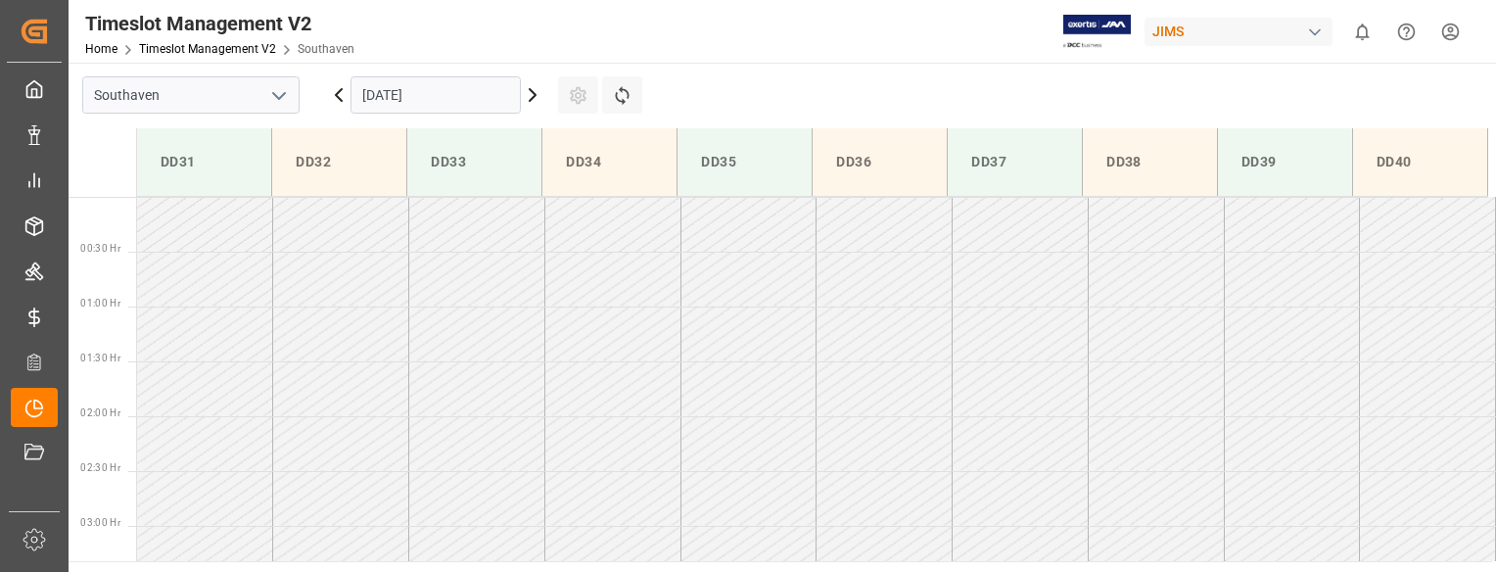
scroll to position [1084, 0]
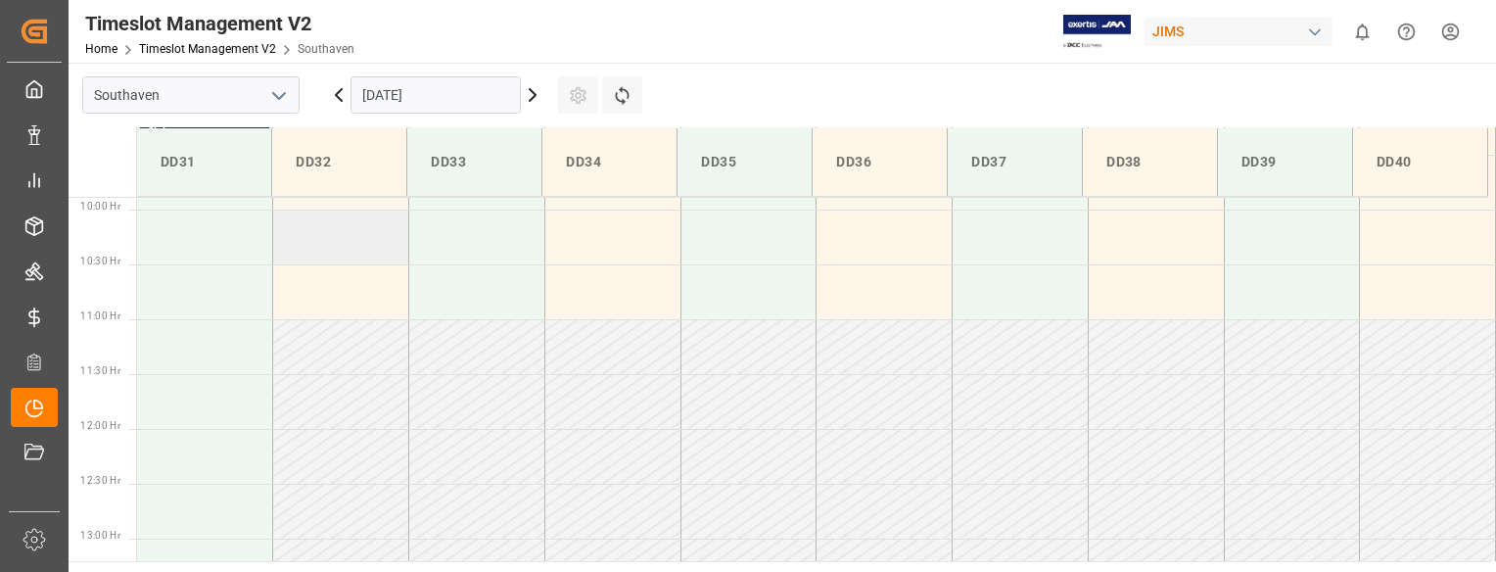
click at [348, 243] on td at bounding box center [341, 236] width 136 height 55
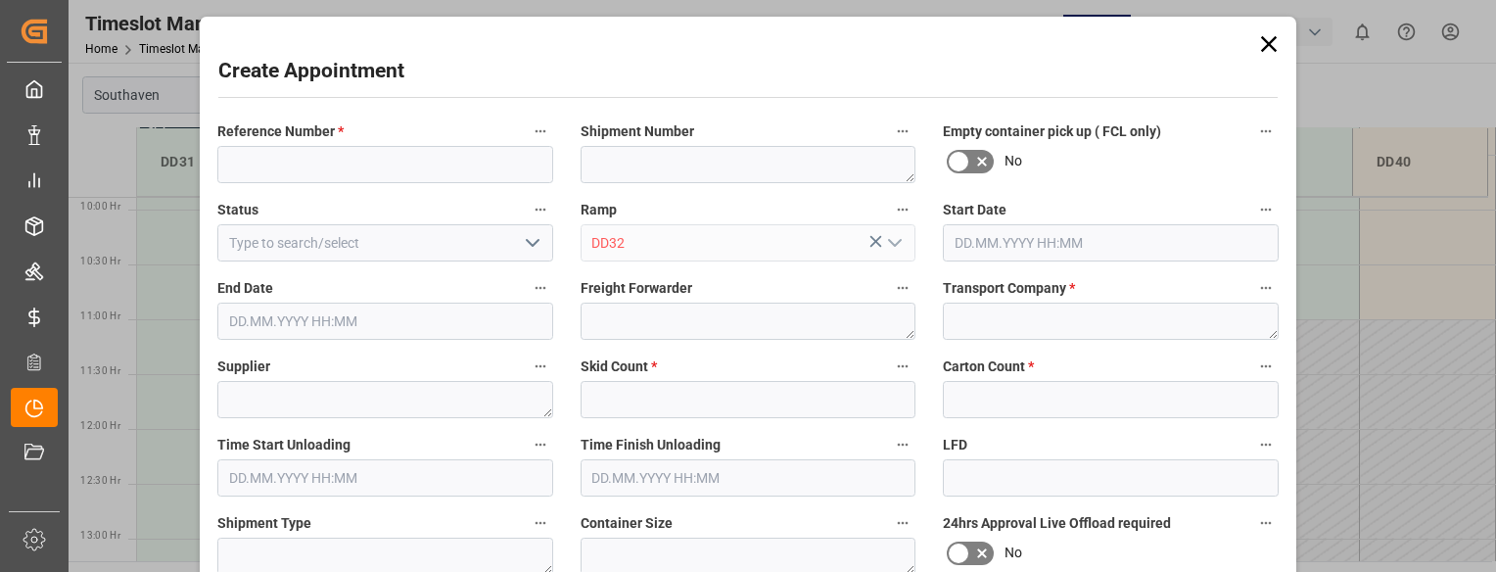
type input "09.10.2025 10:00"
type input "09.10.2025 10:30"
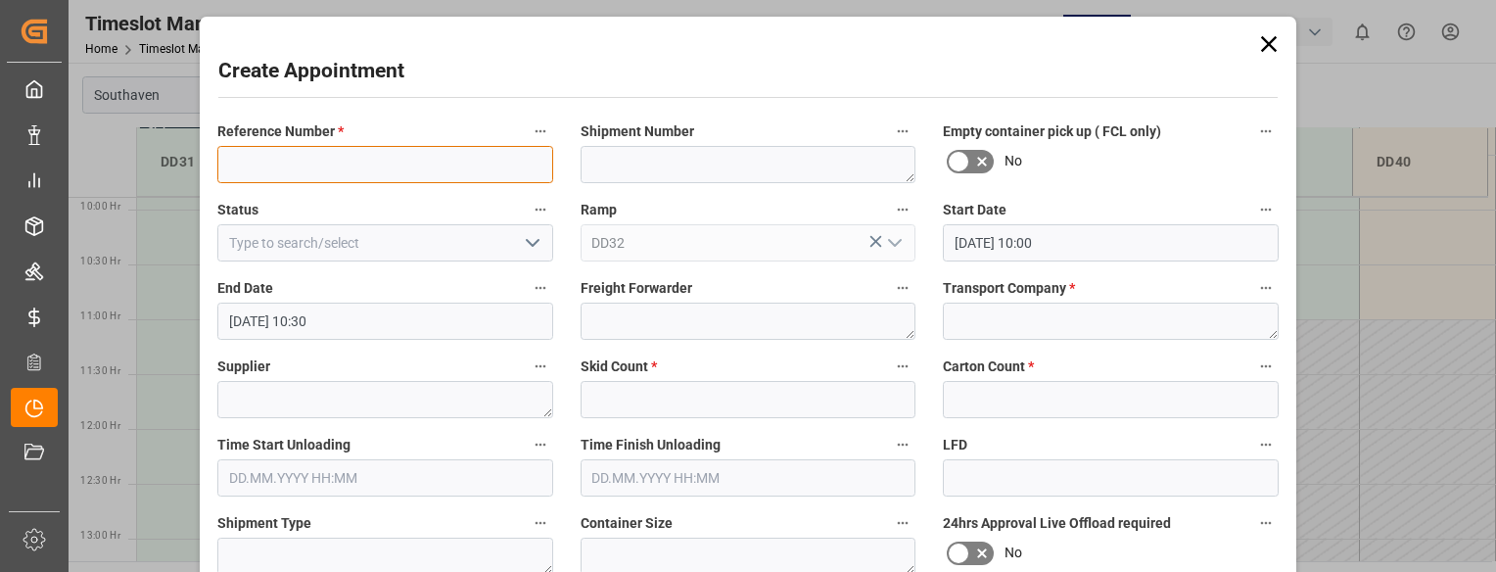
click at [333, 172] on input at bounding box center [385, 164] width 336 height 37
paste input "22-10566-ID"
type input "22-10566-ID"
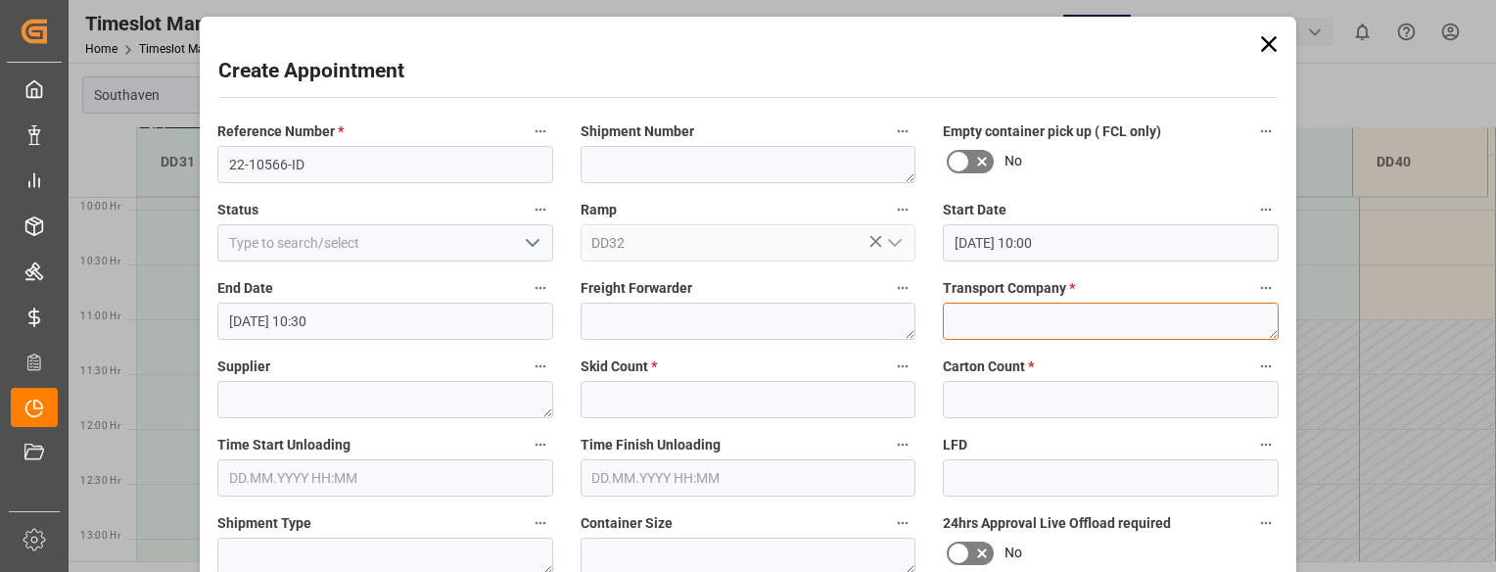
click at [1035, 314] on textarea at bounding box center [1111, 320] width 336 height 37
type textarea "Mainstream"
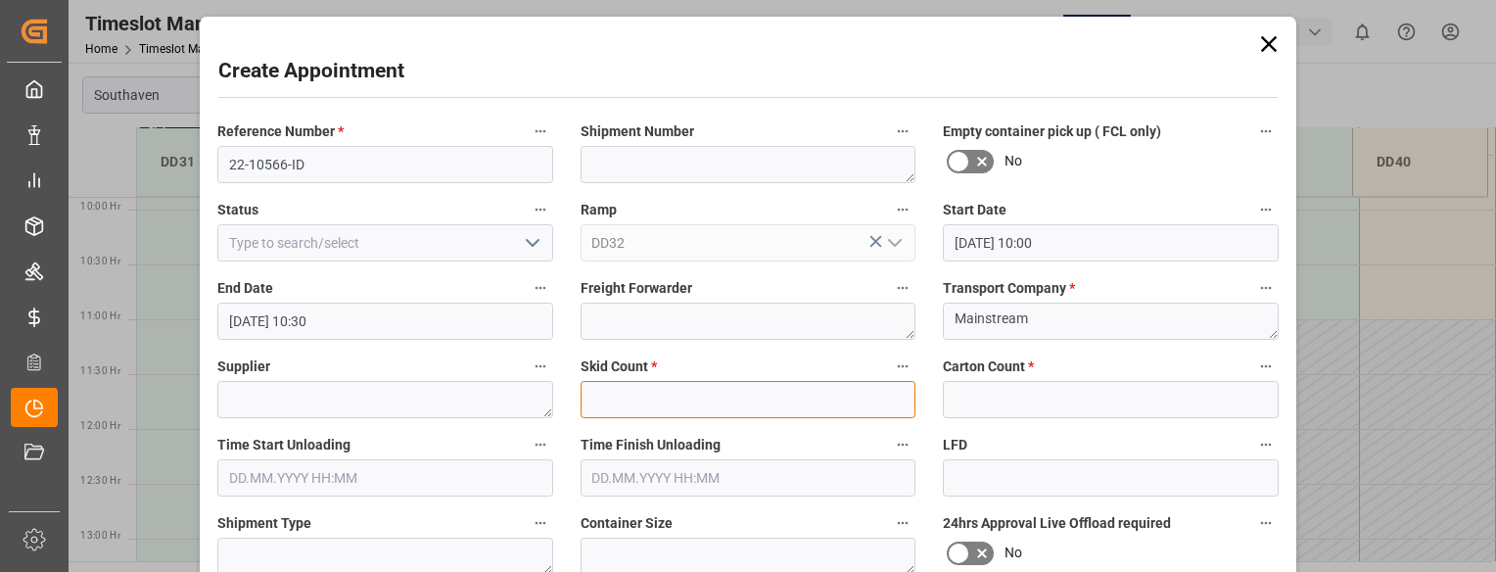
click at [840, 393] on input "text" at bounding box center [748, 399] width 336 height 37
type input "0"
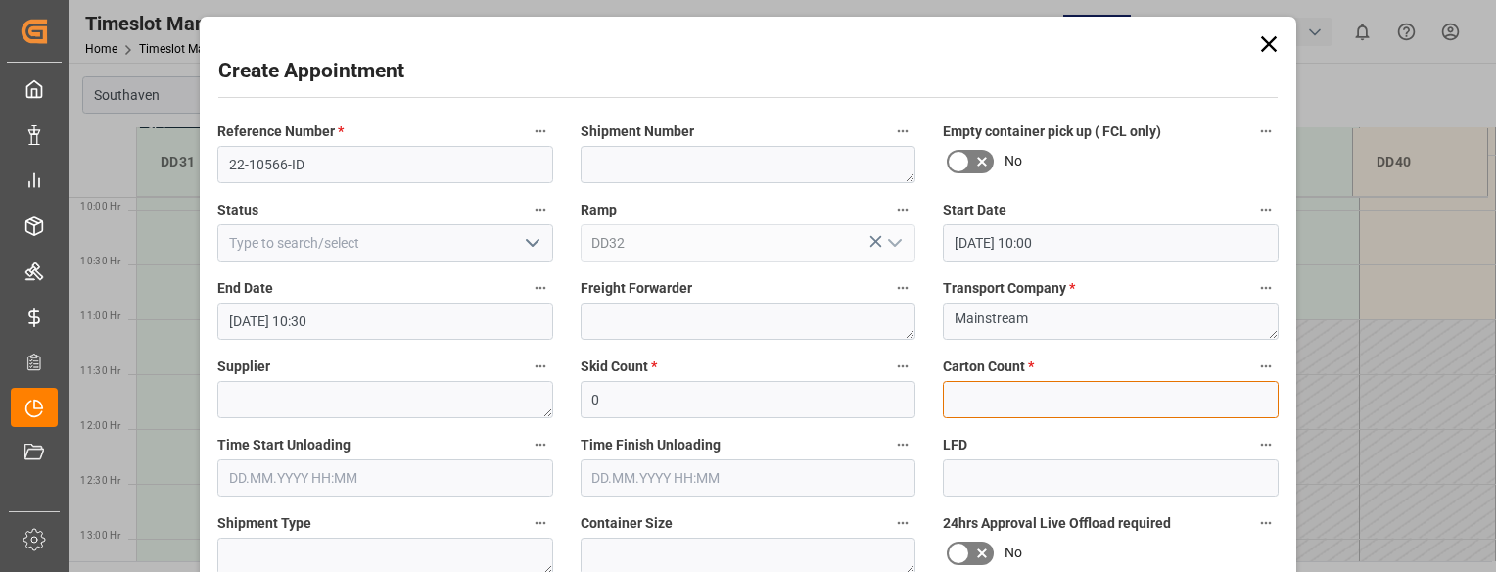
click at [972, 404] on input "text" at bounding box center [1111, 399] width 336 height 37
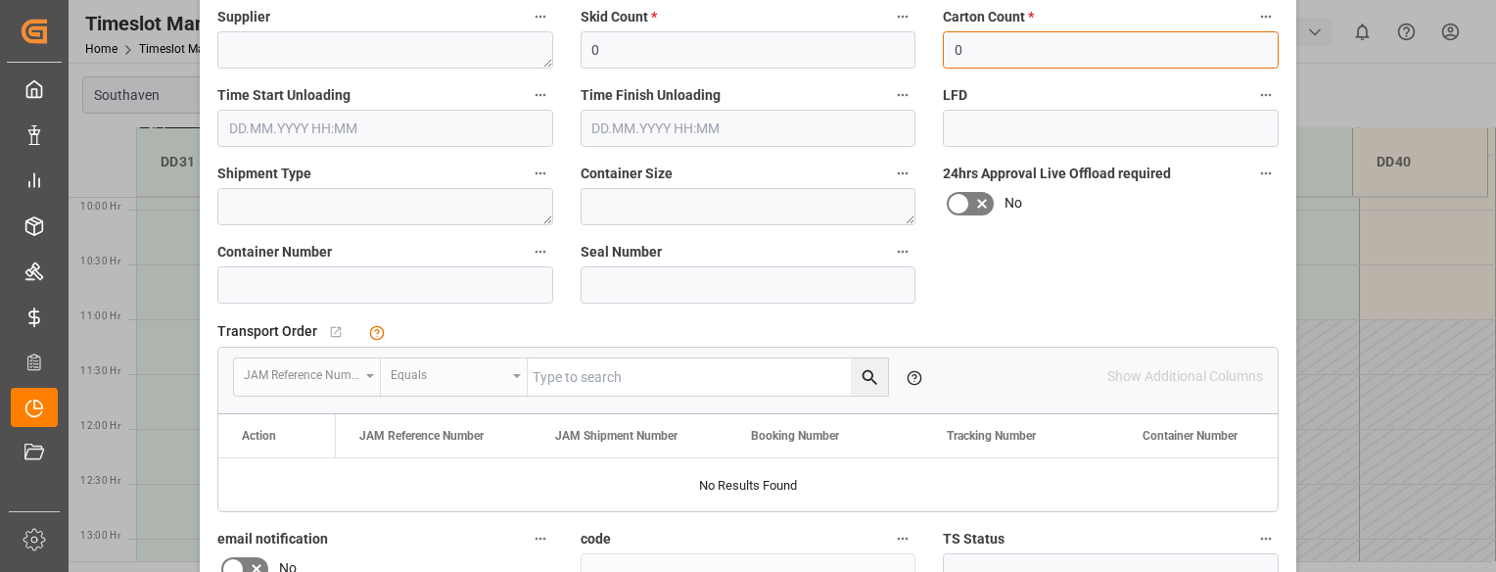
scroll to position [356, 0]
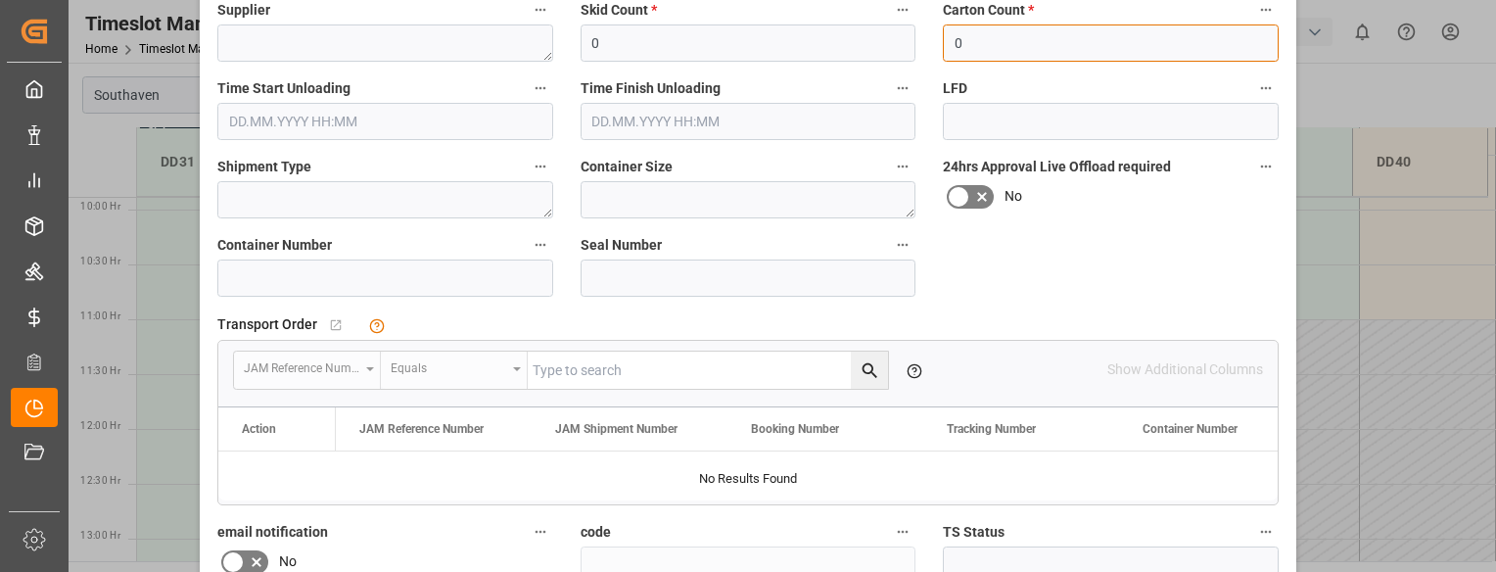
type input "0"
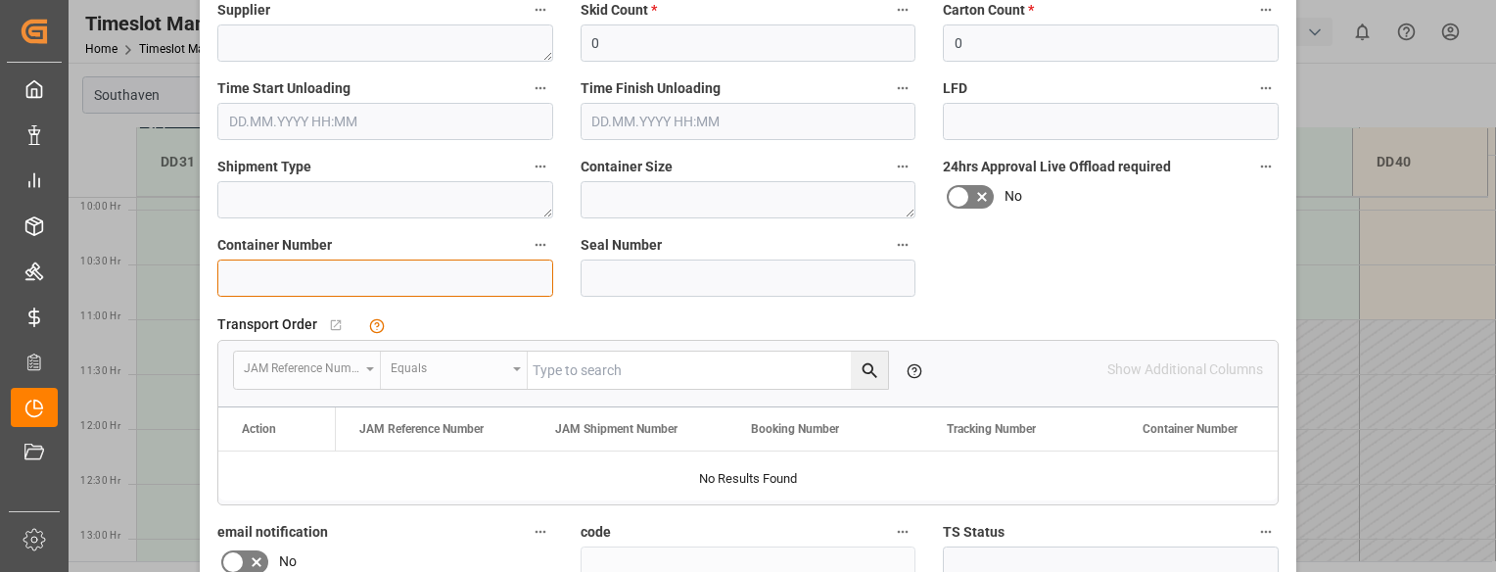
click at [350, 286] on input at bounding box center [385, 277] width 336 height 37
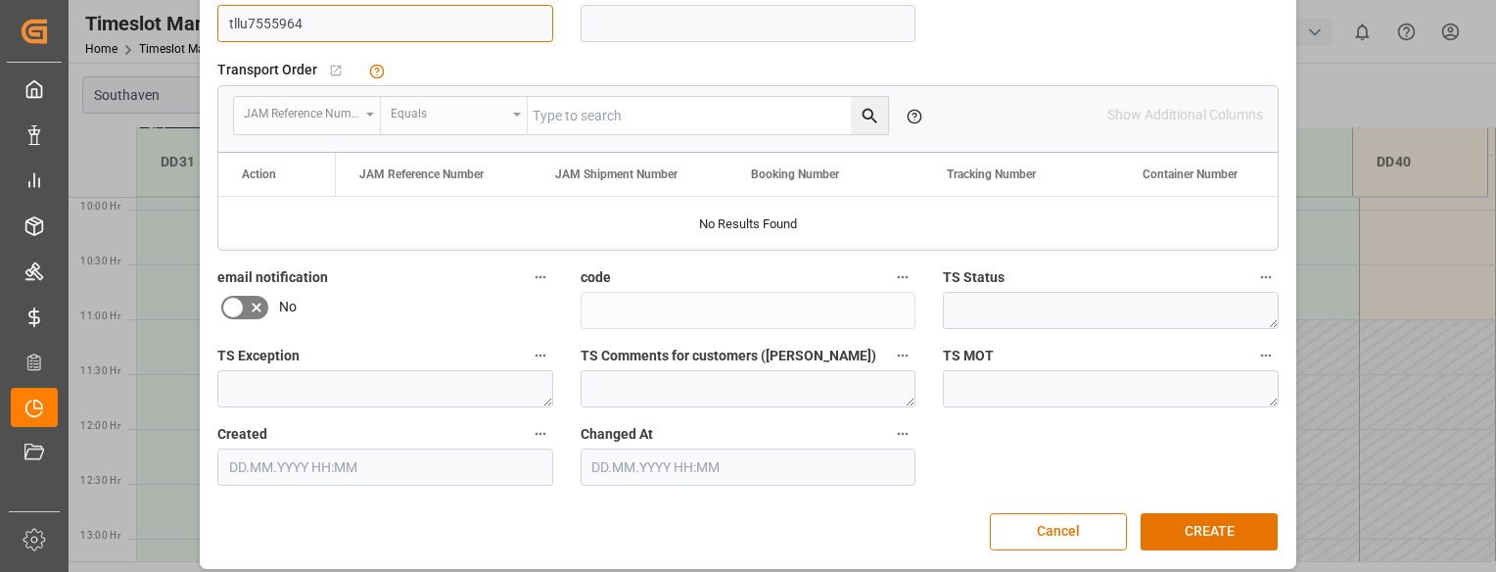
scroll to position [624, 0]
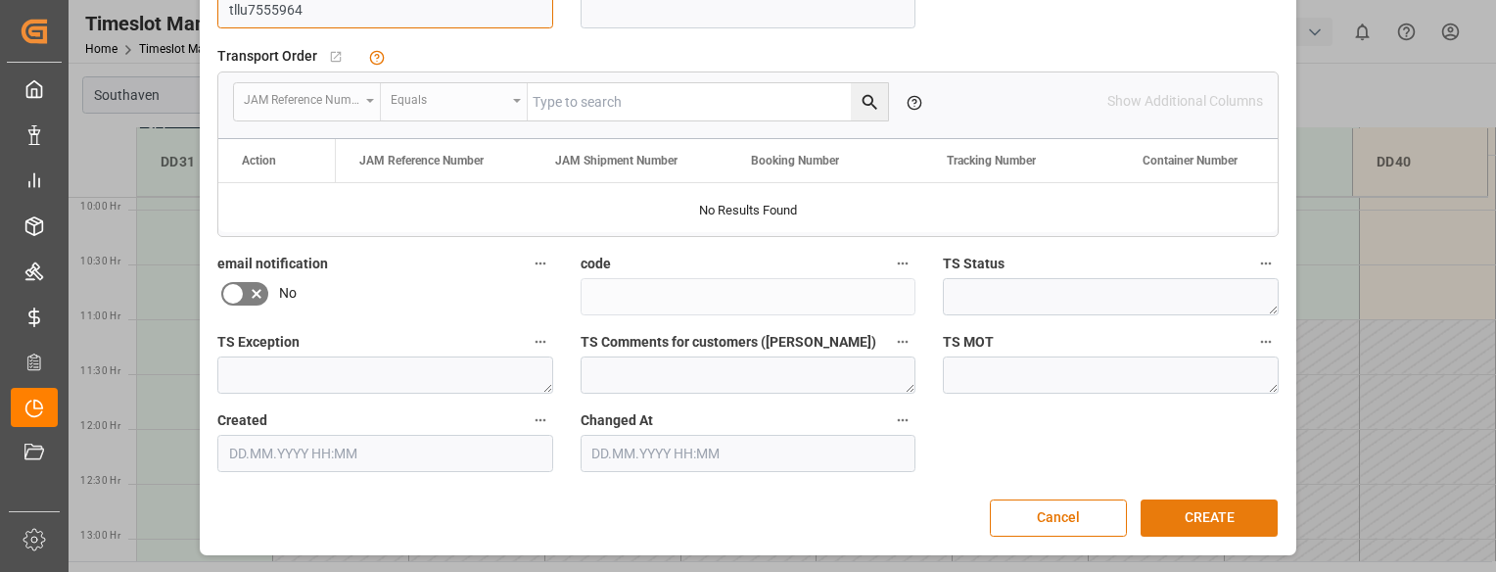
type input "tllu7555964"
click at [1220, 512] on button "CREATE" at bounding box center [1208, 517] width 137 height 37
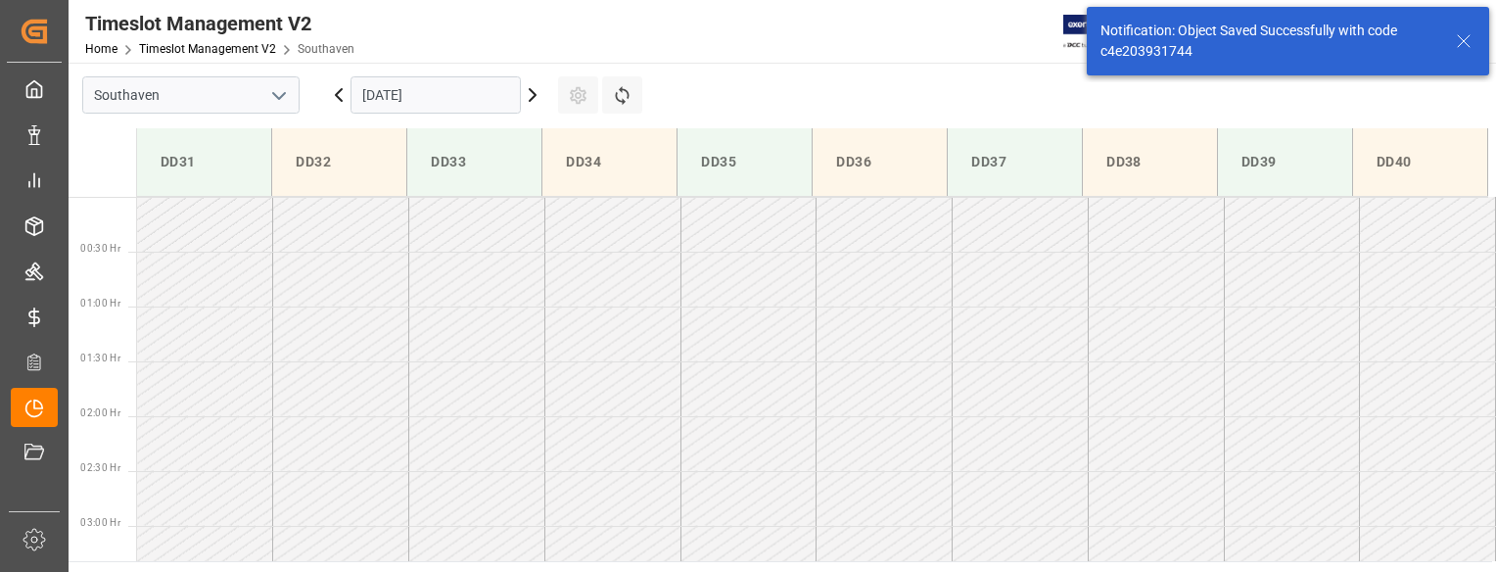
scroll to position [974, 0]
